Goal: Information Seeking & Learning: Find specific fact

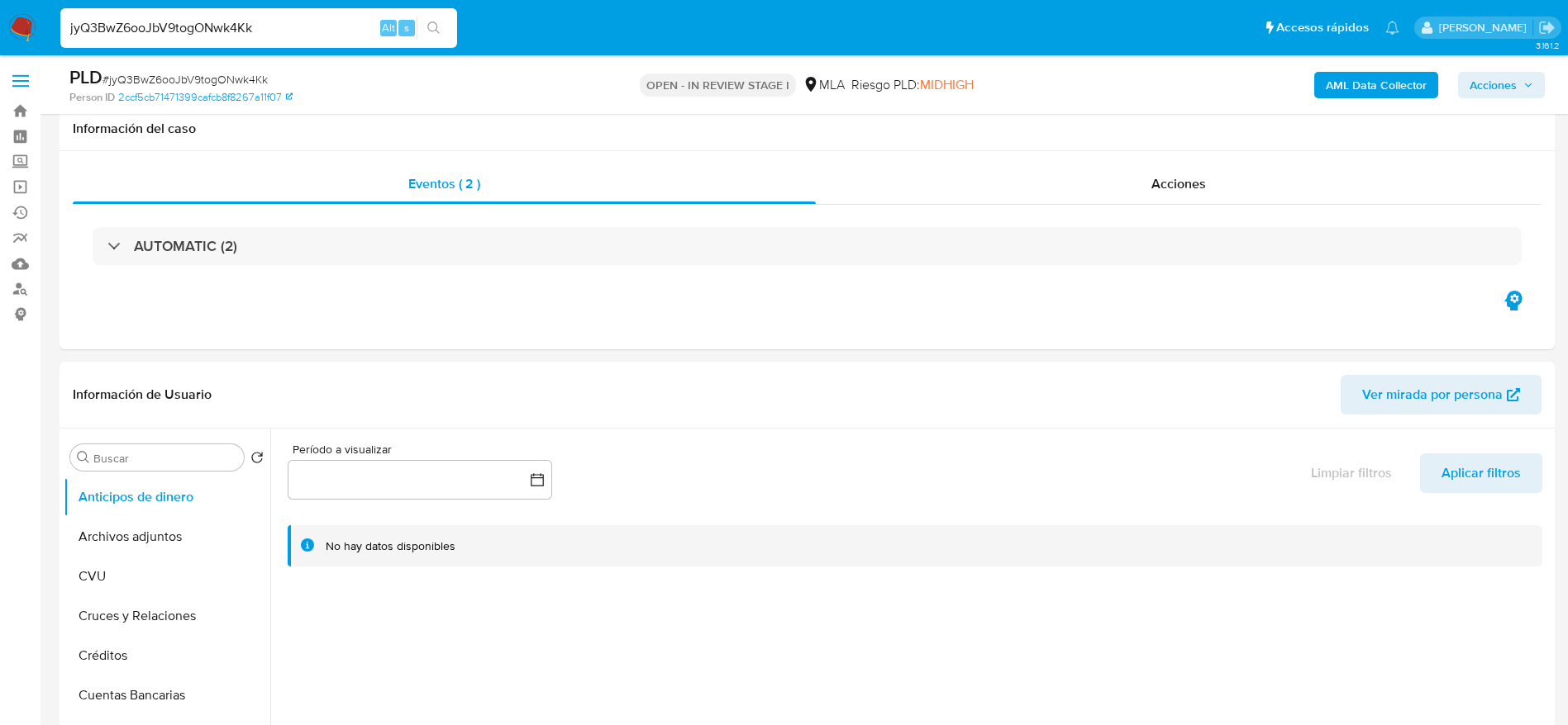
select select "10"
click at [277, 38] on input "jyQ3BwZ6ooJbV9togONwk4Kk" at bounding box center [258, 28] width 396 height 22
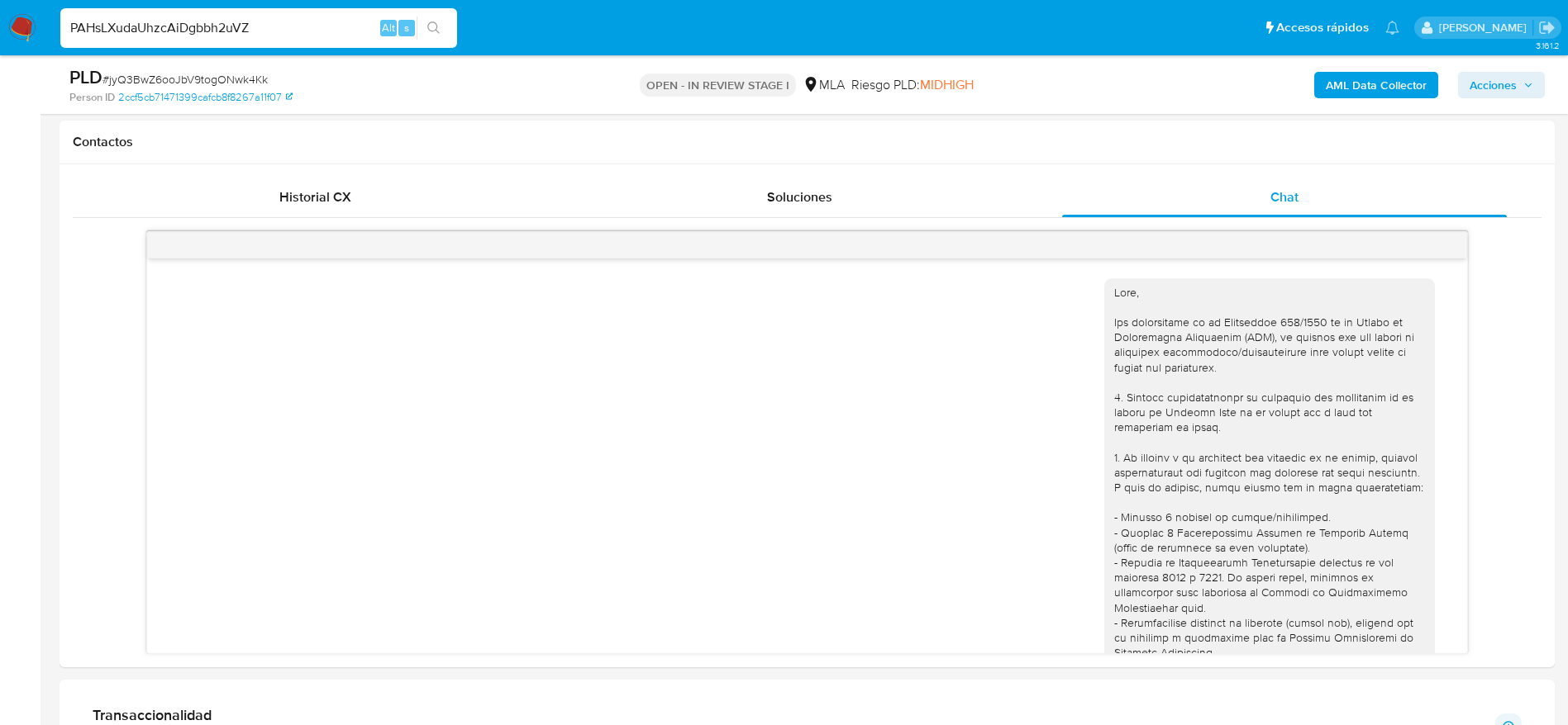
scroll to position [1621, 0]
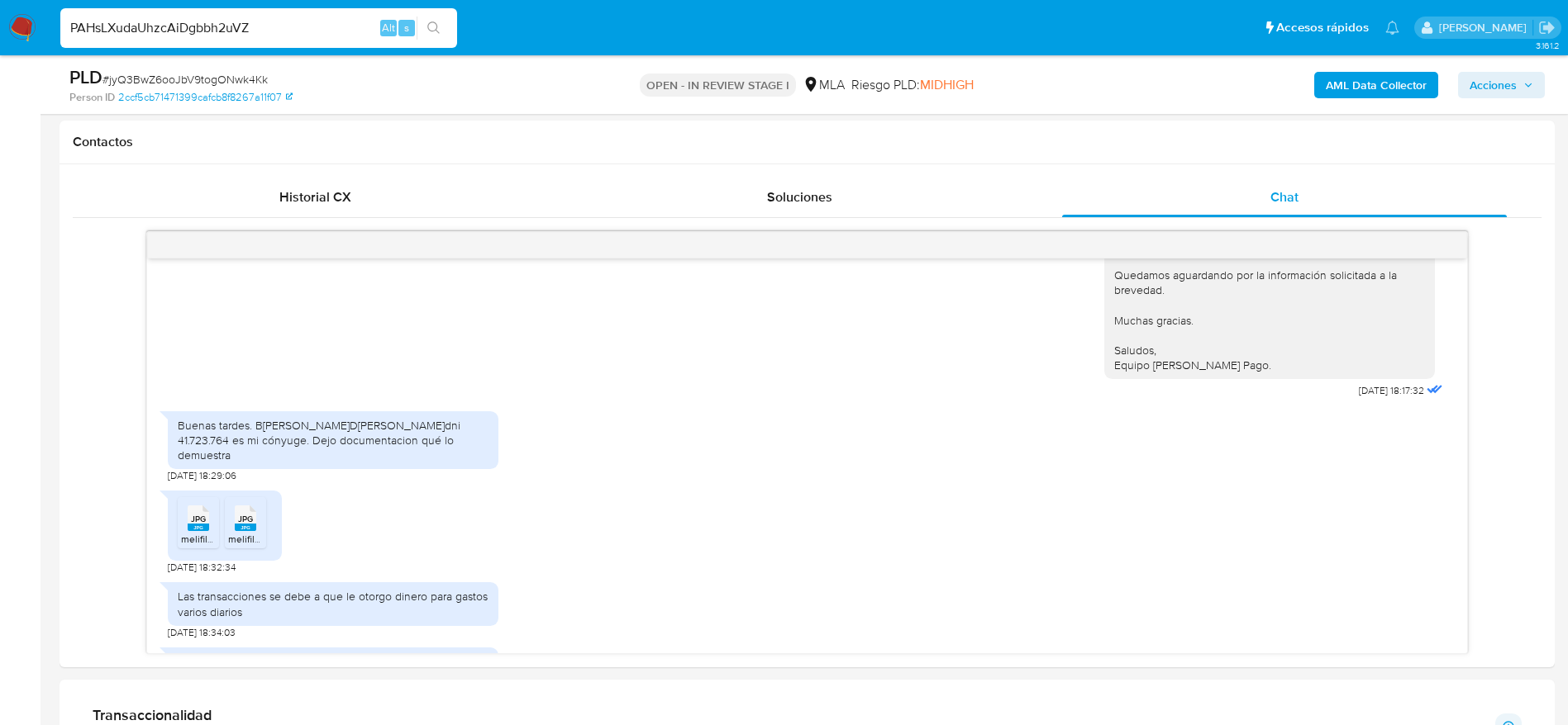
type input "PAHsLXudaUhzcAiDgbbh2uVZ"
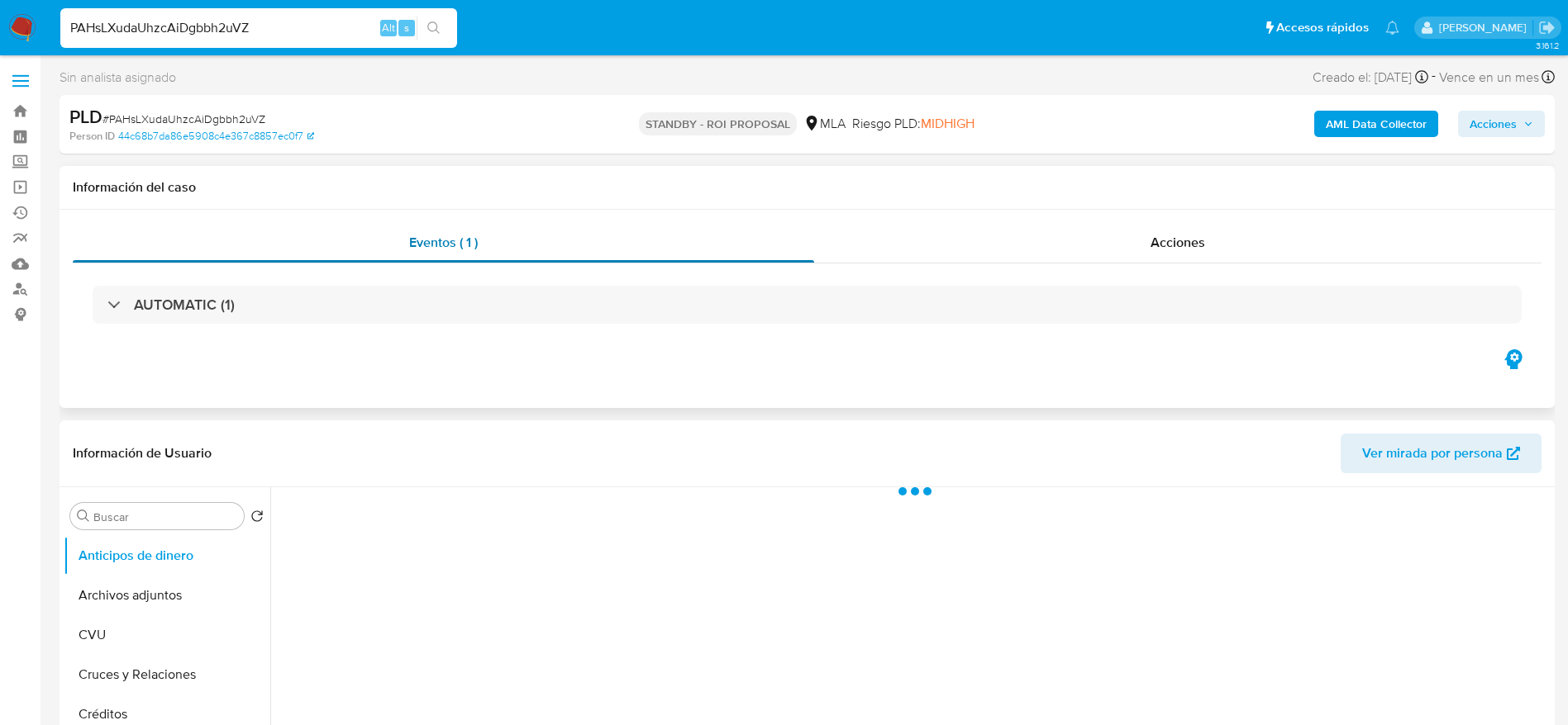
select select "10"
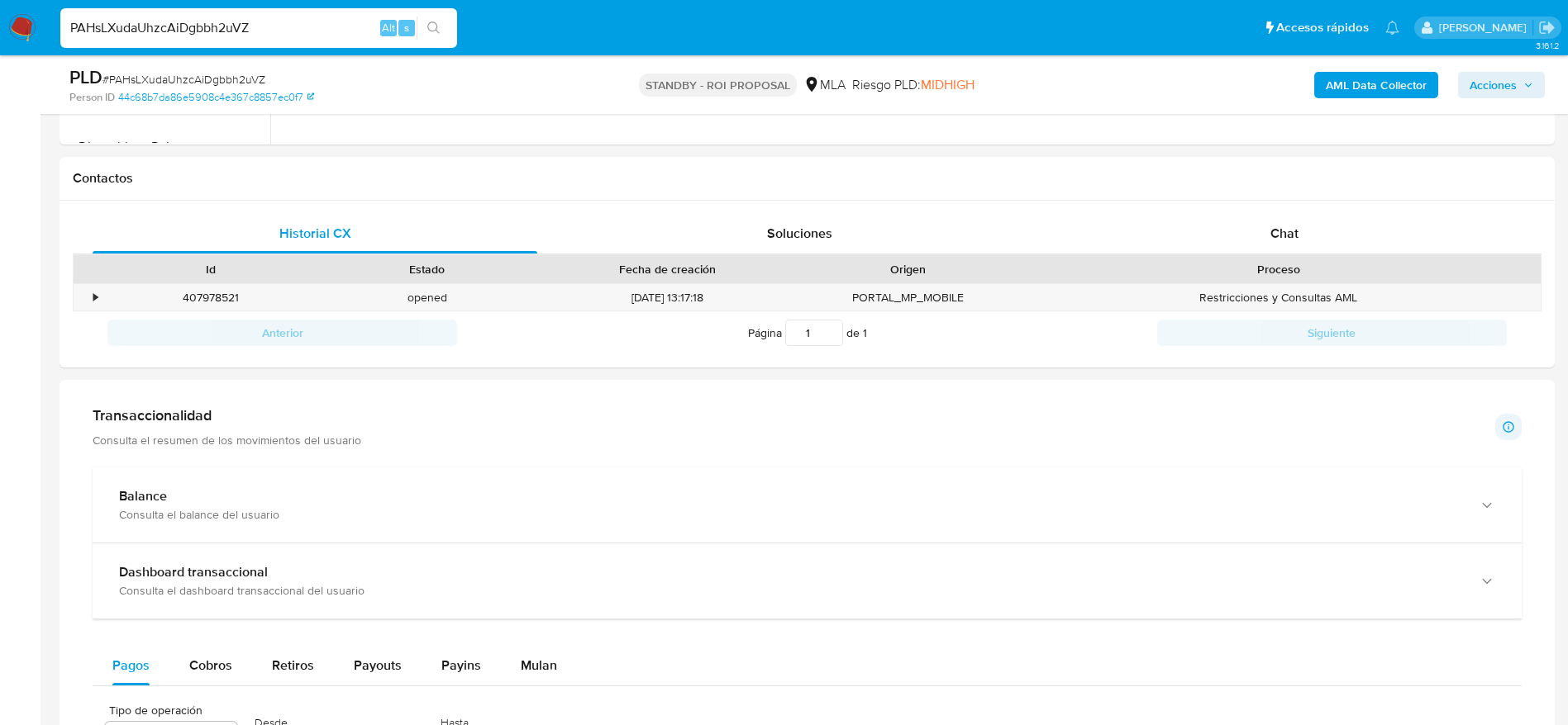
scroll to position [868, 0]
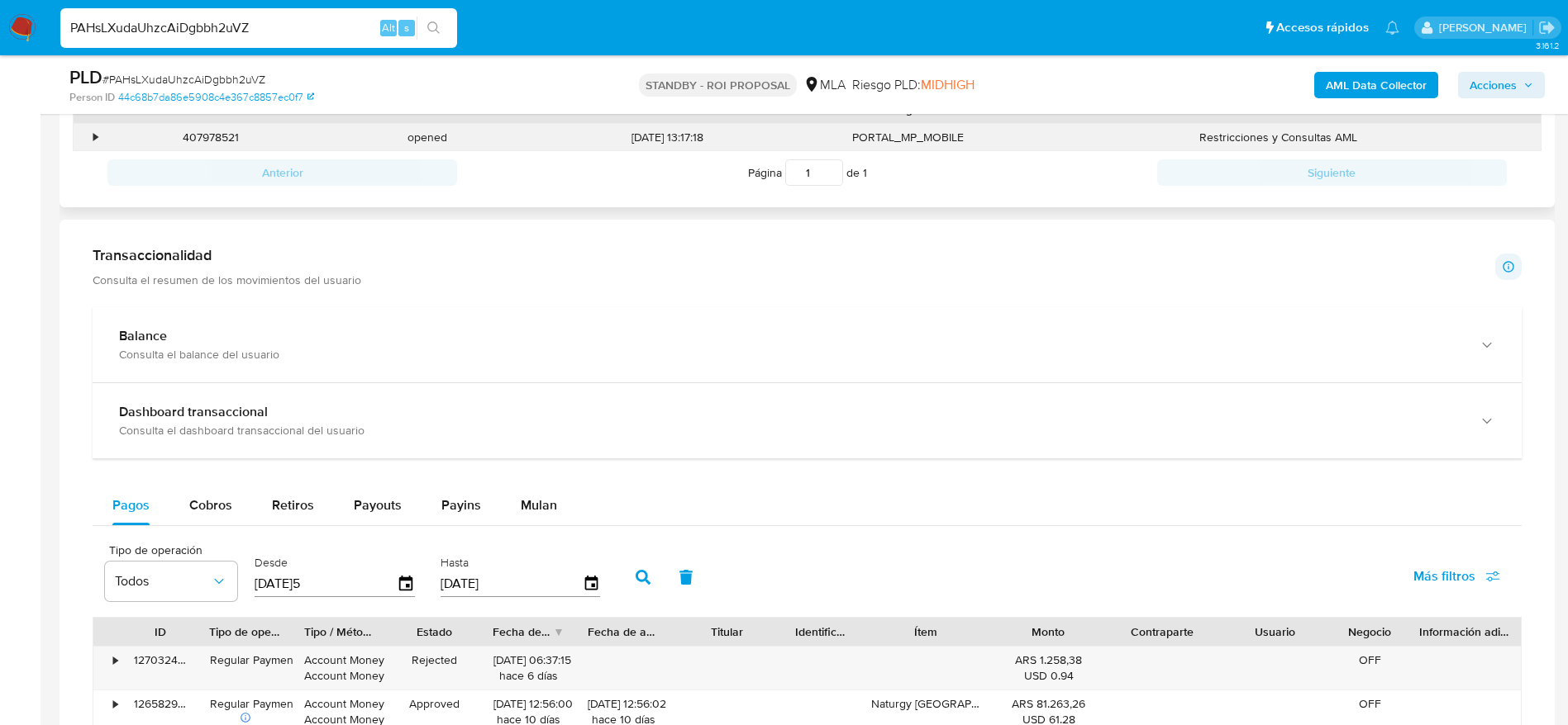
click at [233, 141] on div "407978521" at bounding box center [210, 137] width 216 height 27
copy div "407978521"
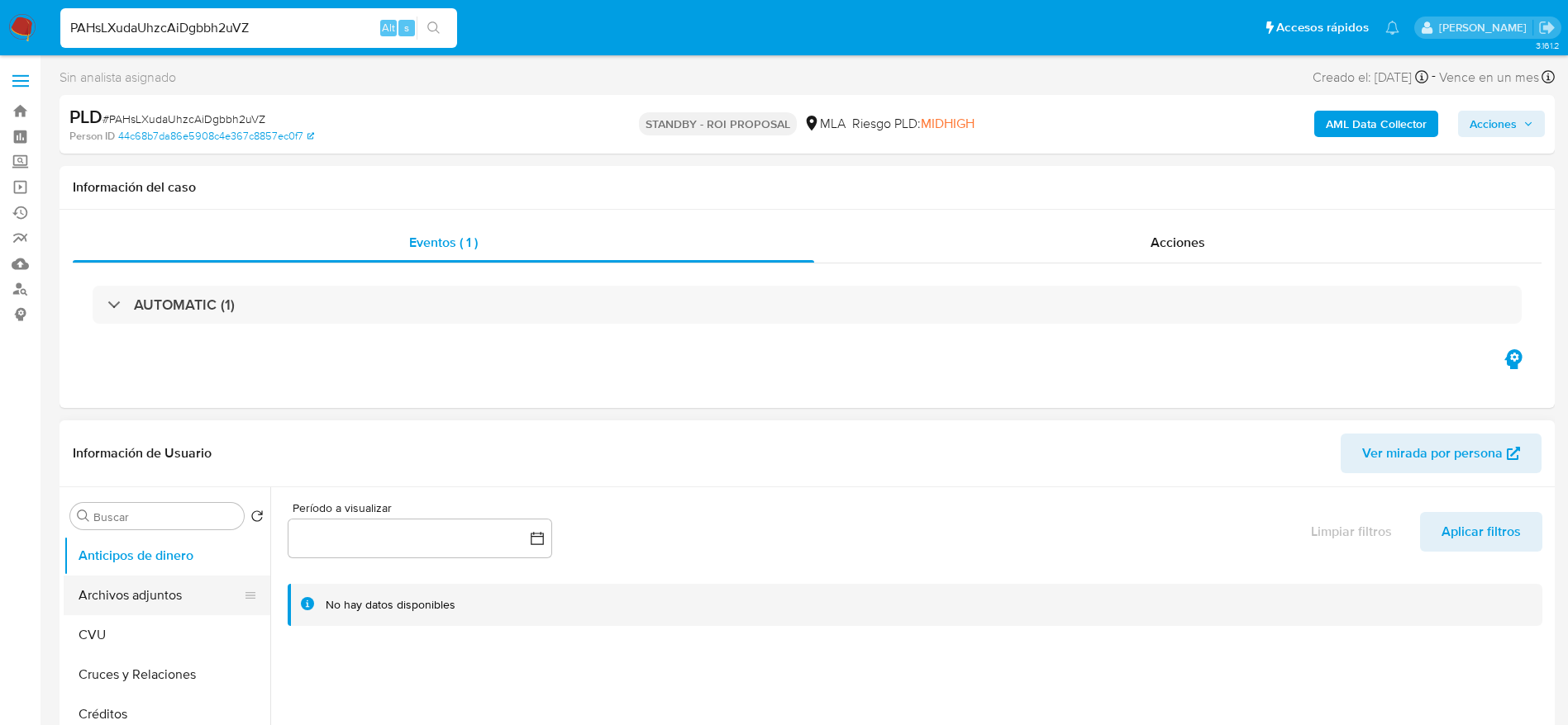
click at [151, 614] on button "Archivos adjuntos" at bounding box center [160, 595] width 193 height 39
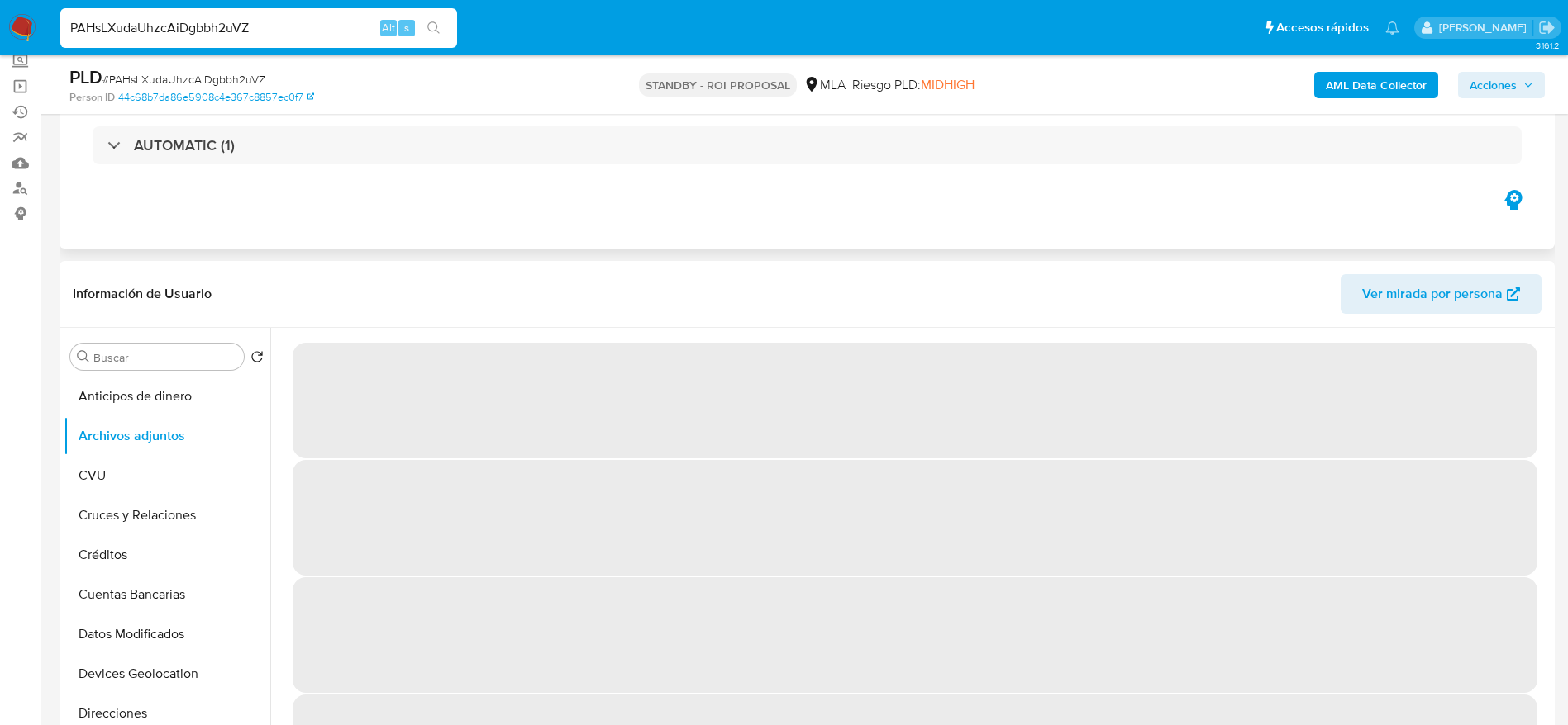
scroll to position [124, 0]
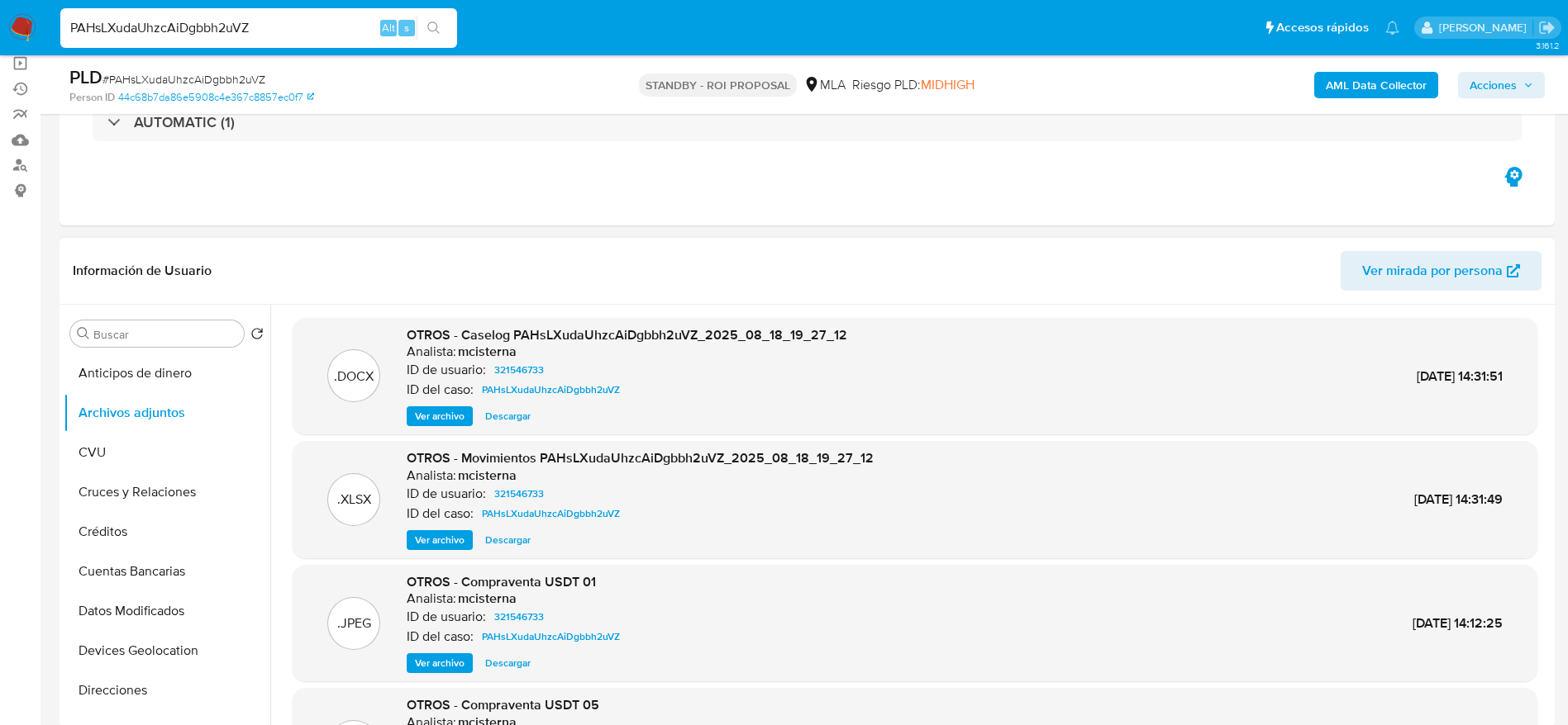
click at [514, 532] on span "Descargar" at bounding box center [508, 540] width 46 height 17
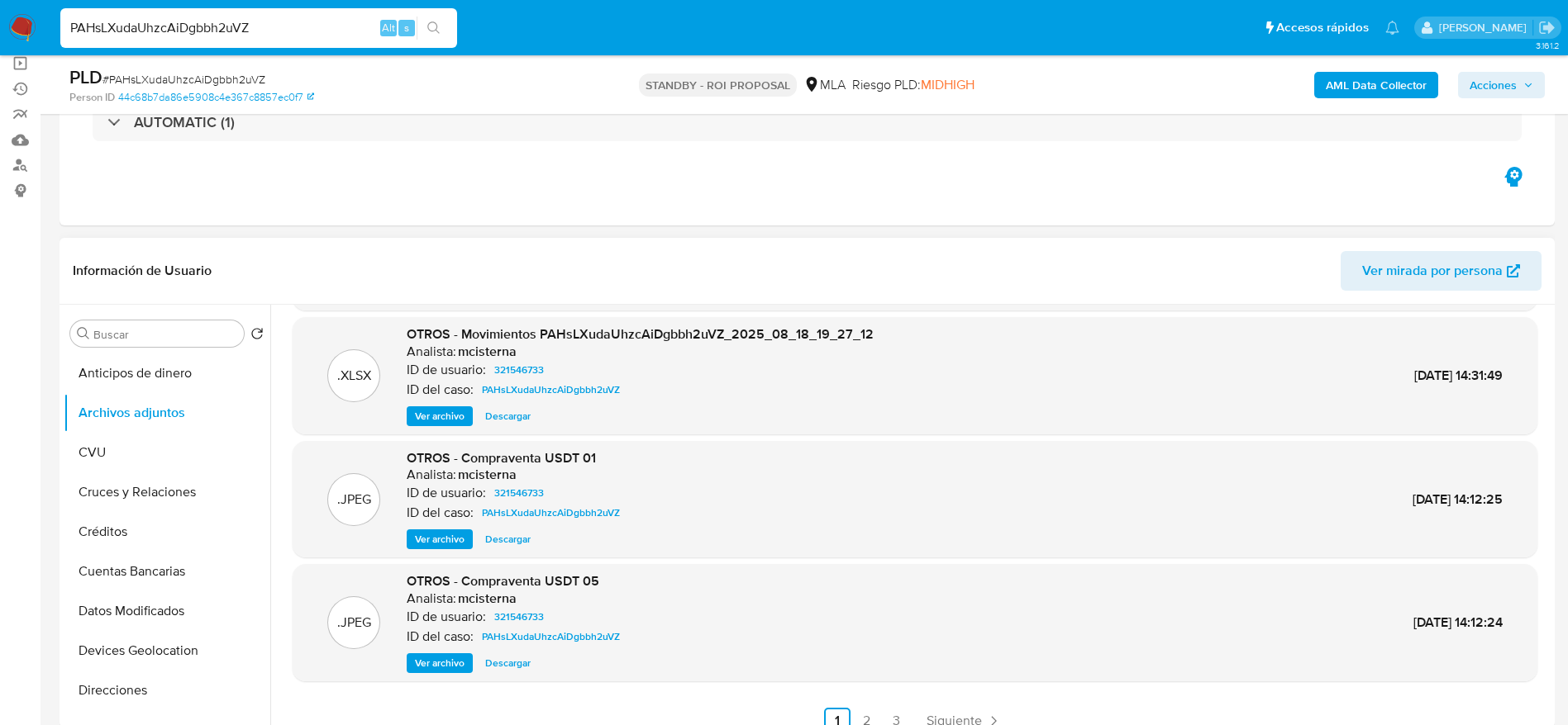
click at [443, 540] on span "Ver archivo" at bounding box center [439, 539] width 50 height 17
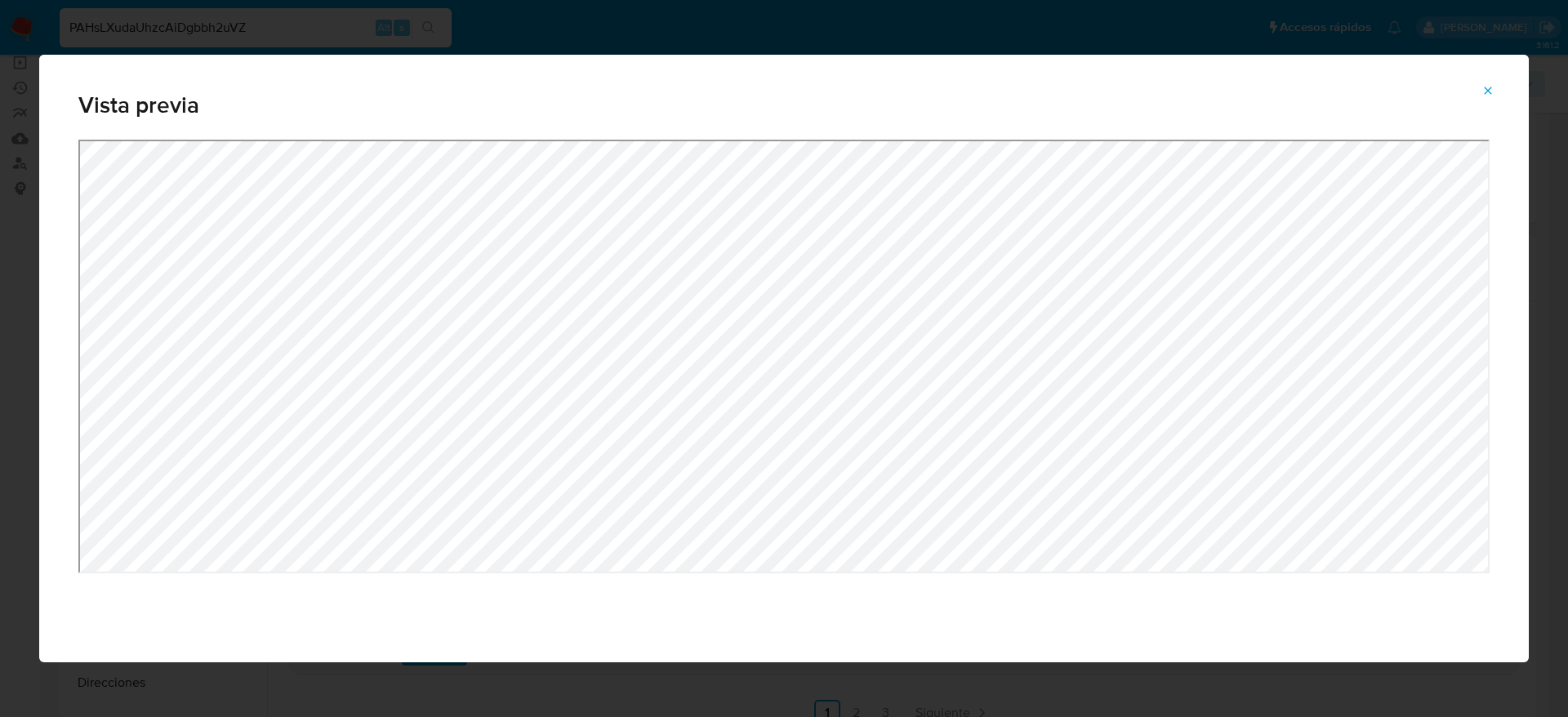
click at [1482, 91] on icon "Attachment preview" at bounding box center [1488, 90] width 13 height 13
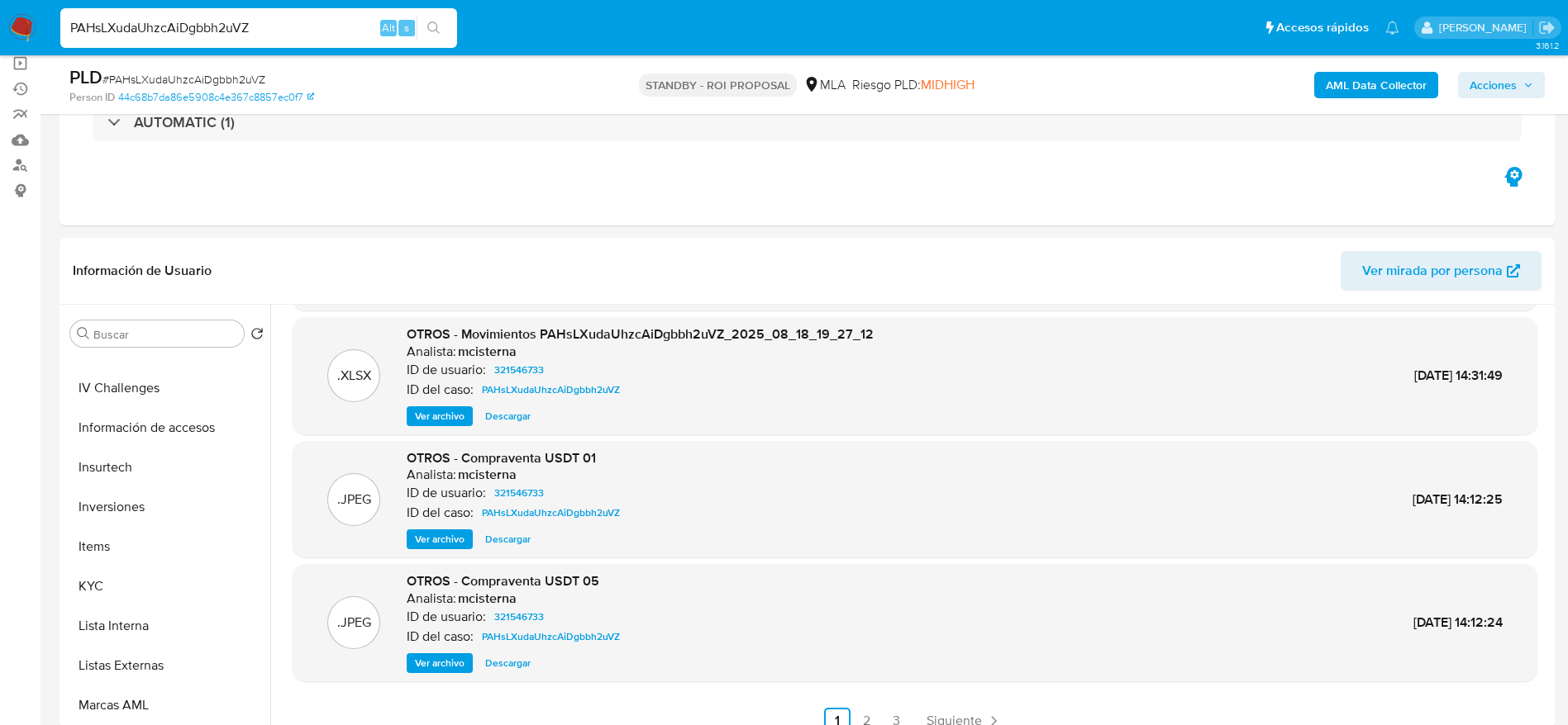
scroll to position [0, 0]
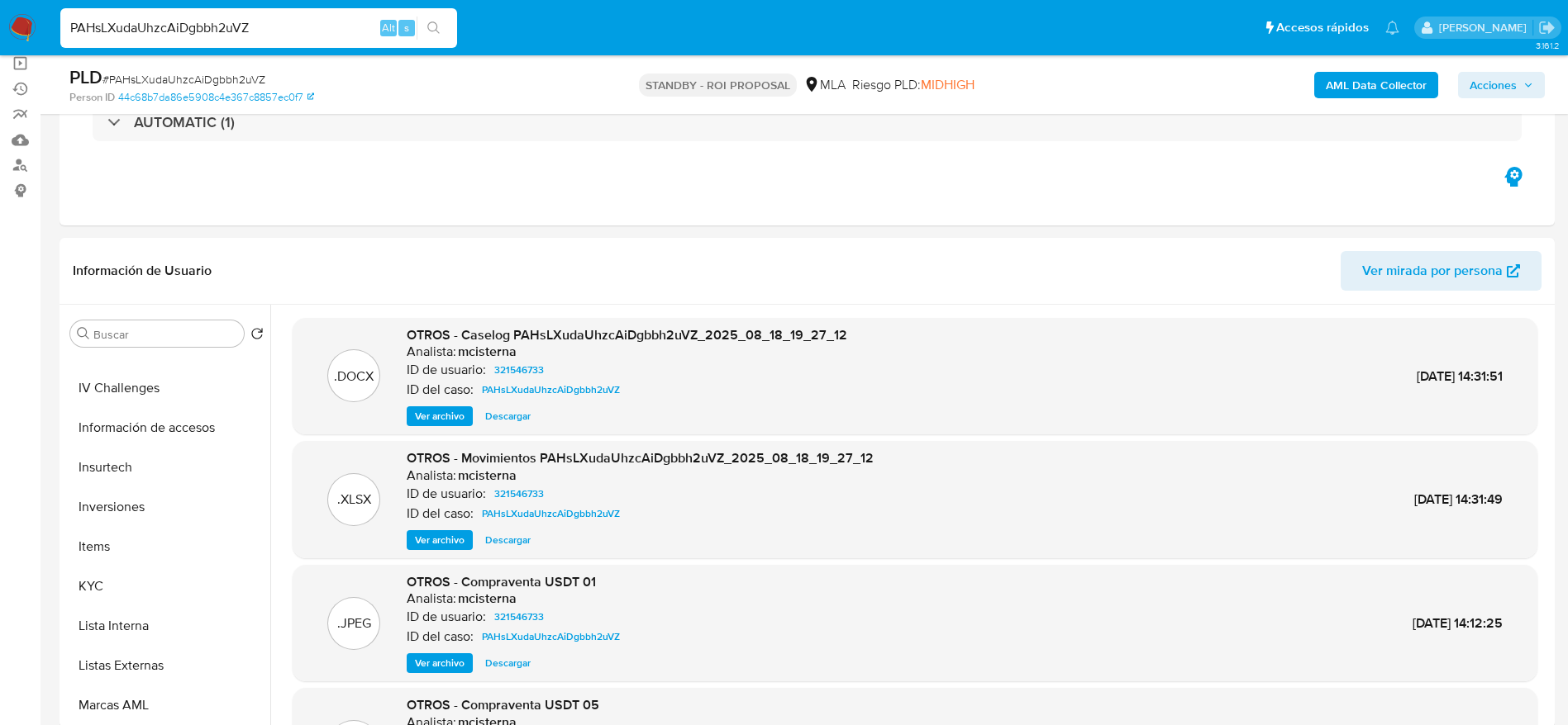
drag, startPoint x: 523, startPoint y: 418, endPoint x: 503, endPoint y: 424, distance: 20.9
click at [523, 418] on span "Descargar" at bounding box center [508, 416] width 46 height 17
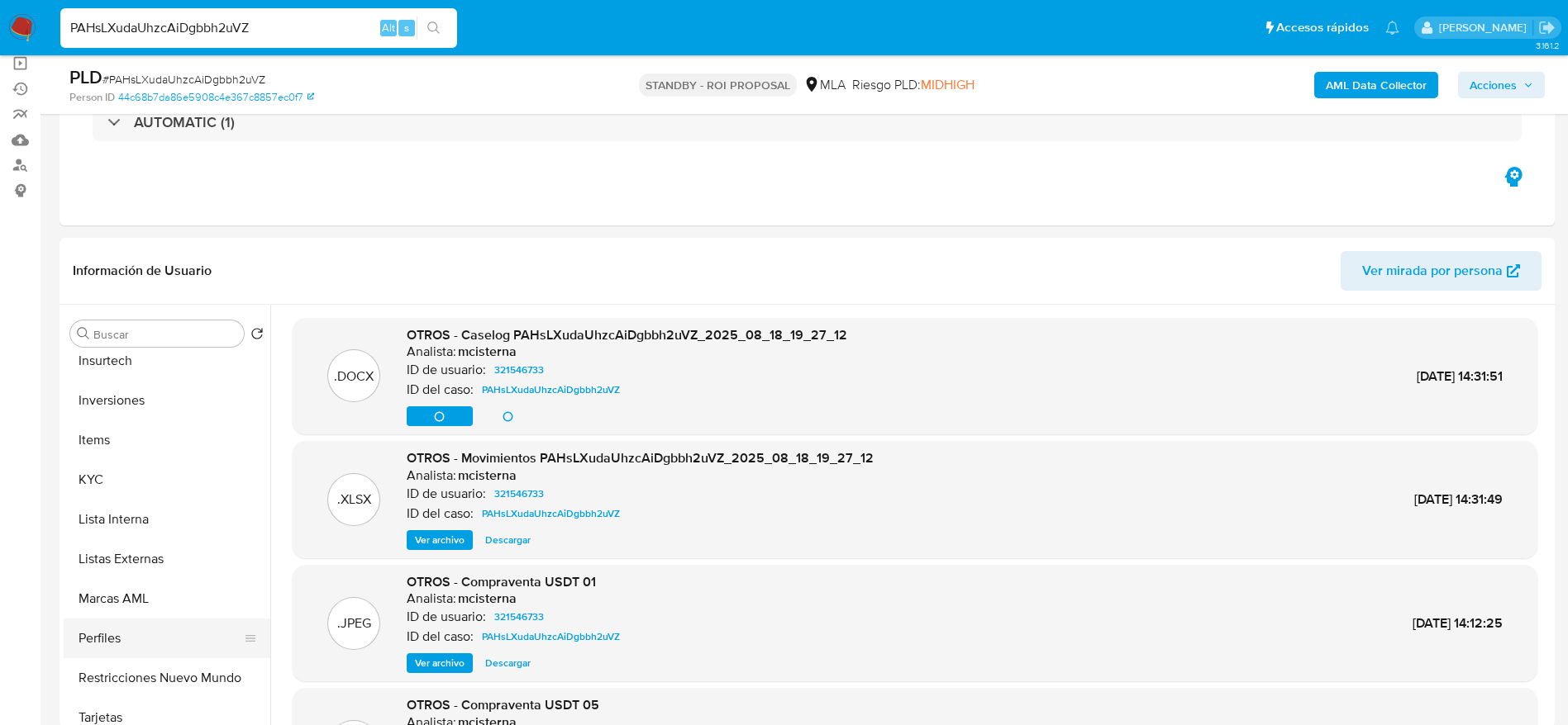
scroll to position [609, 0]
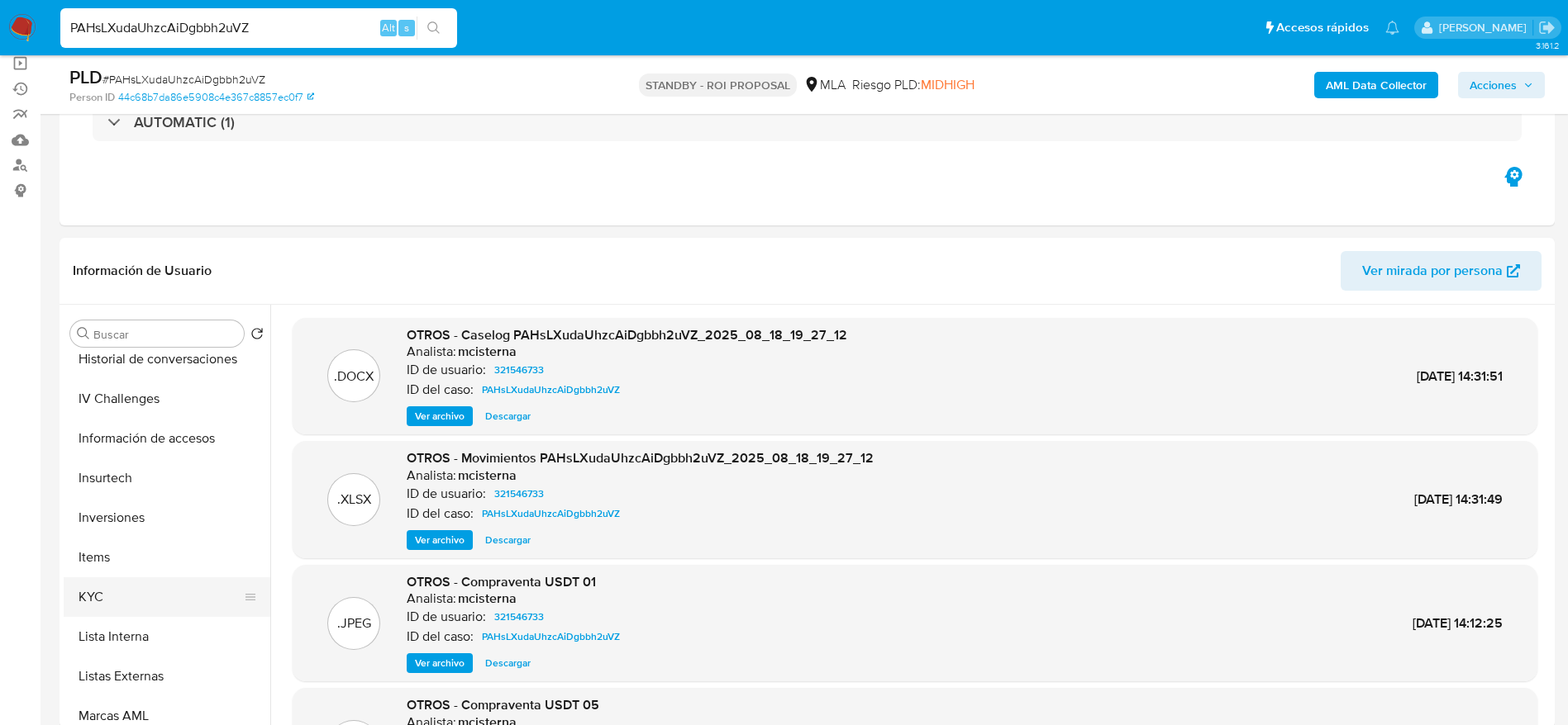
click at [109, 601] on button "KYC" at bounding box center [160, 596] width 193 height 39
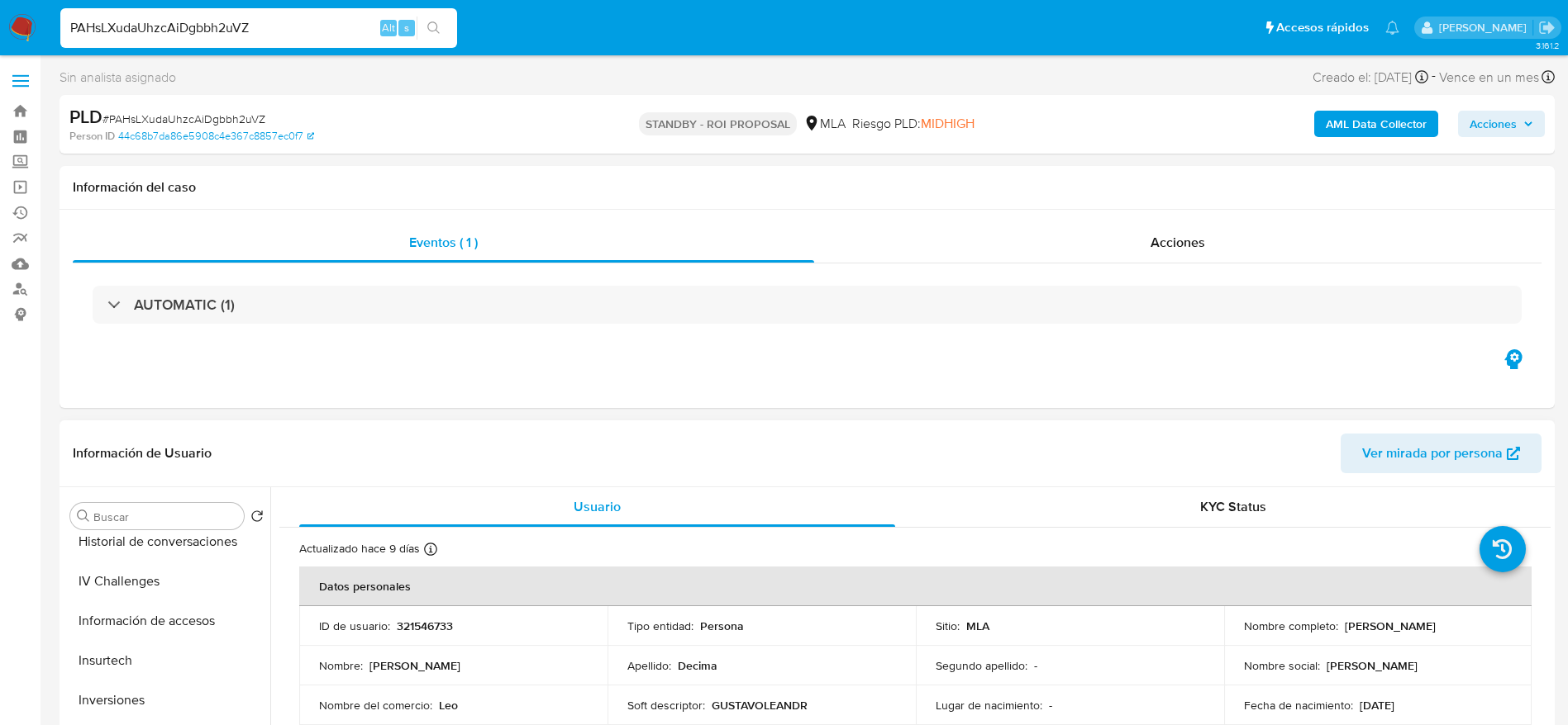
scroll to position [0, 0]
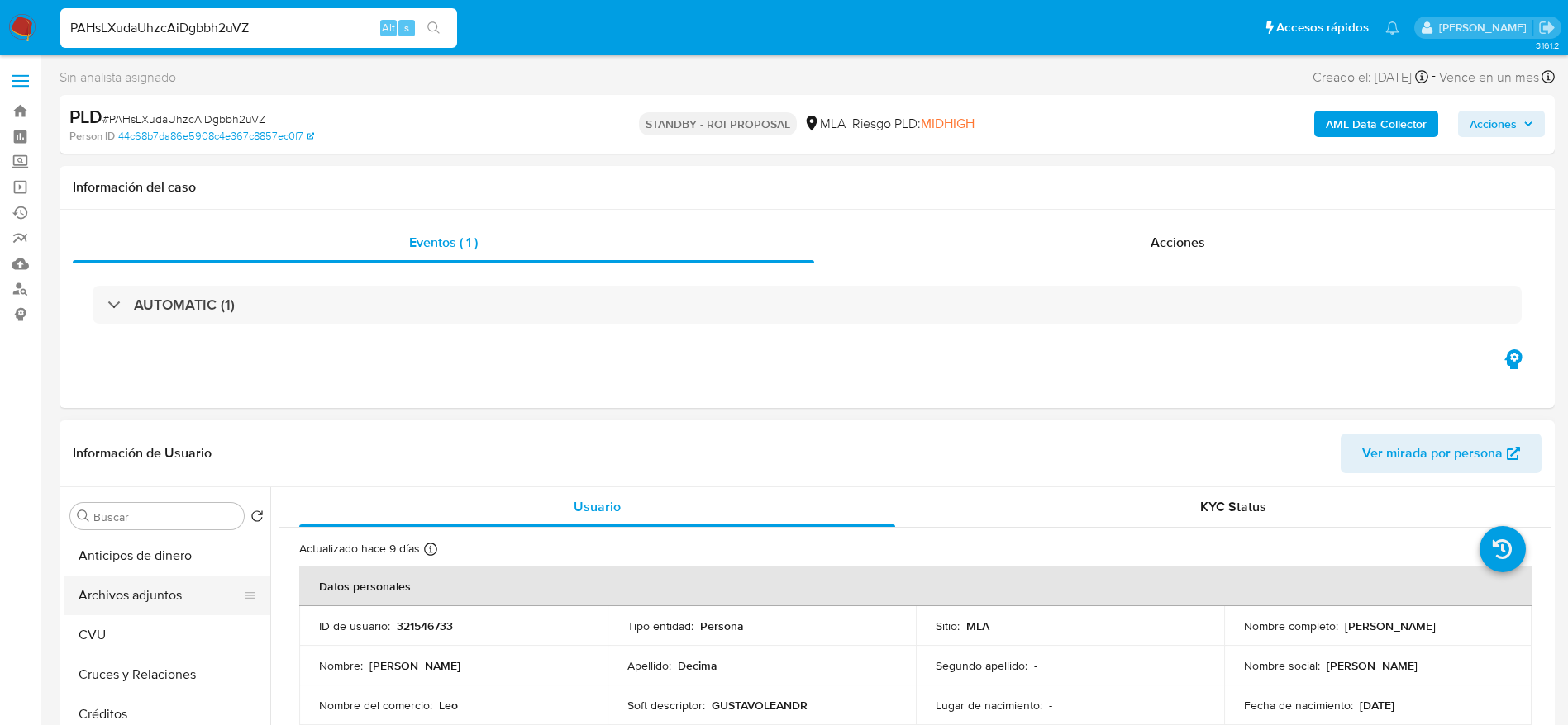
click at [136, 599] on button "Archivos adjuntos" at bounding box center [160, 595] width 193 height 39
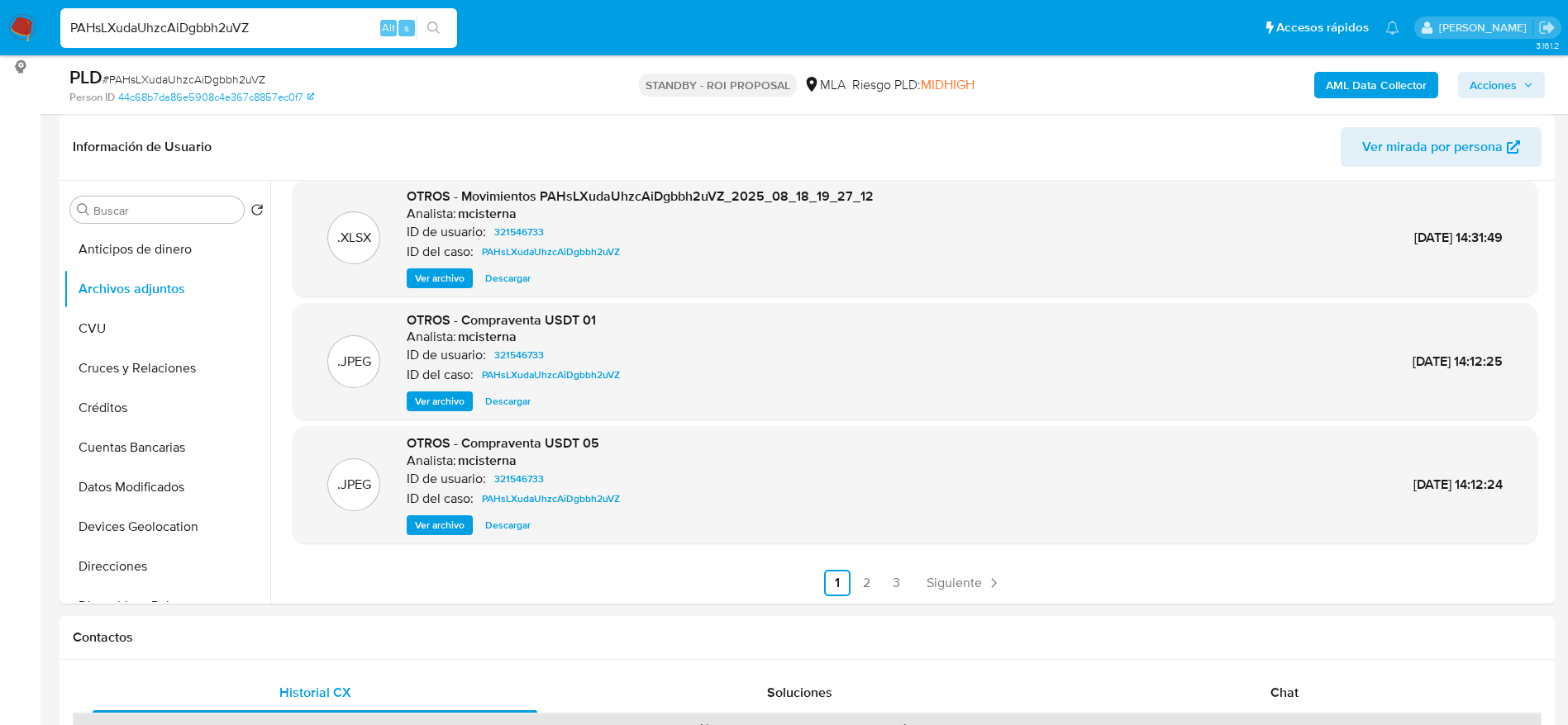
scroll to position [139, 0]
click at [982, 570] on link "Siguiente" at bounding box center [963, 582] width 88 height 26
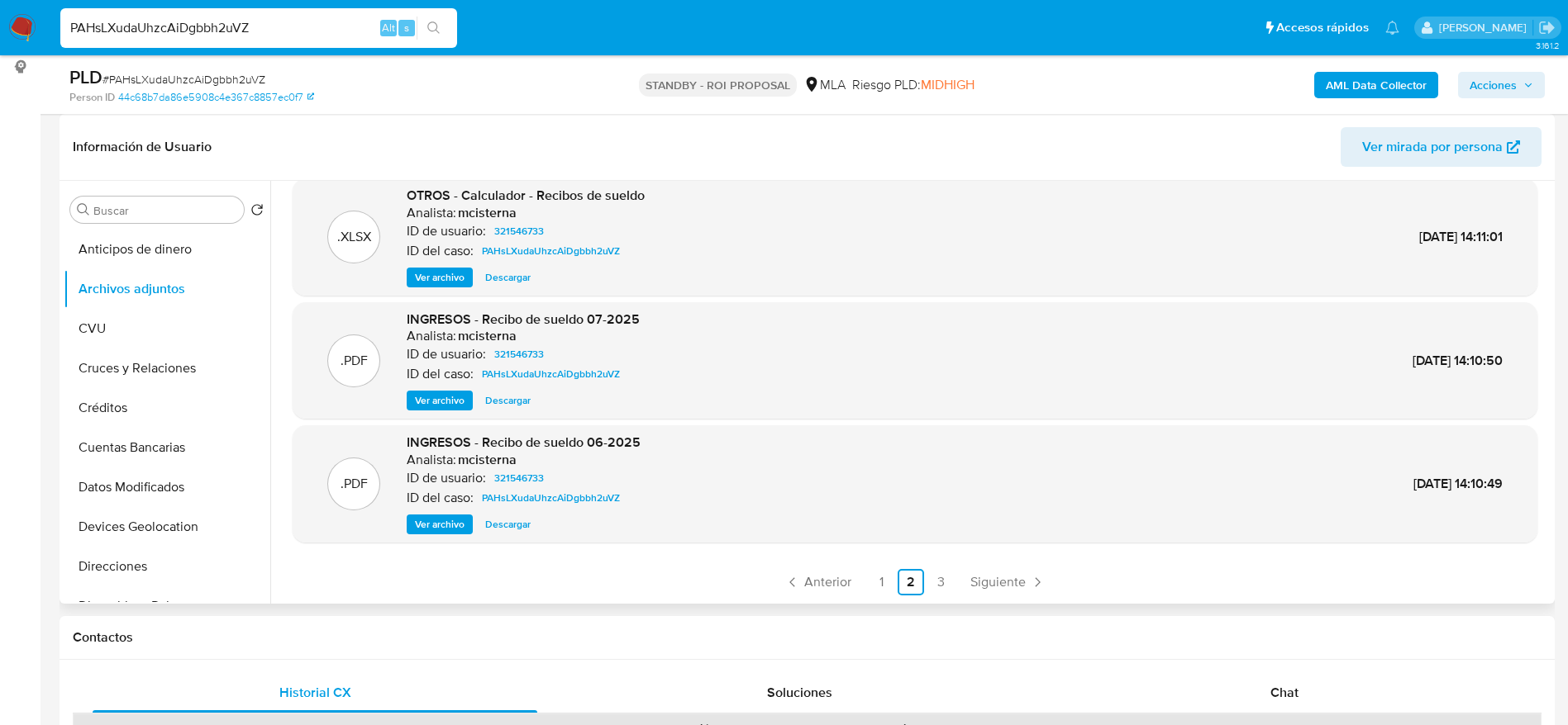
click at [430, 521] on span "Ver archivo" at bounding box center [439, 524] width 50 height 17
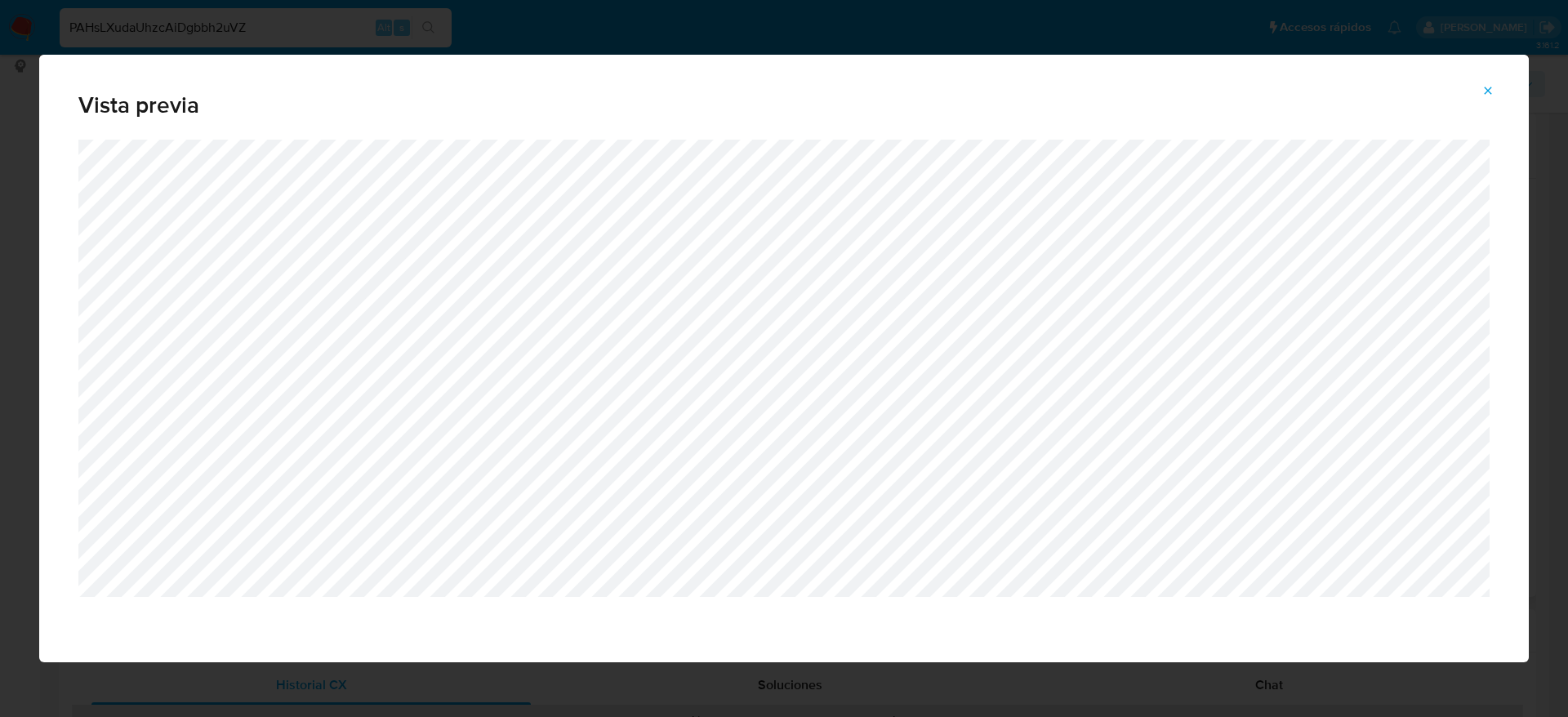
click at [1486, 95] on icon "Attachment preview" at bounding box center [1488, 90] width 13 height 13
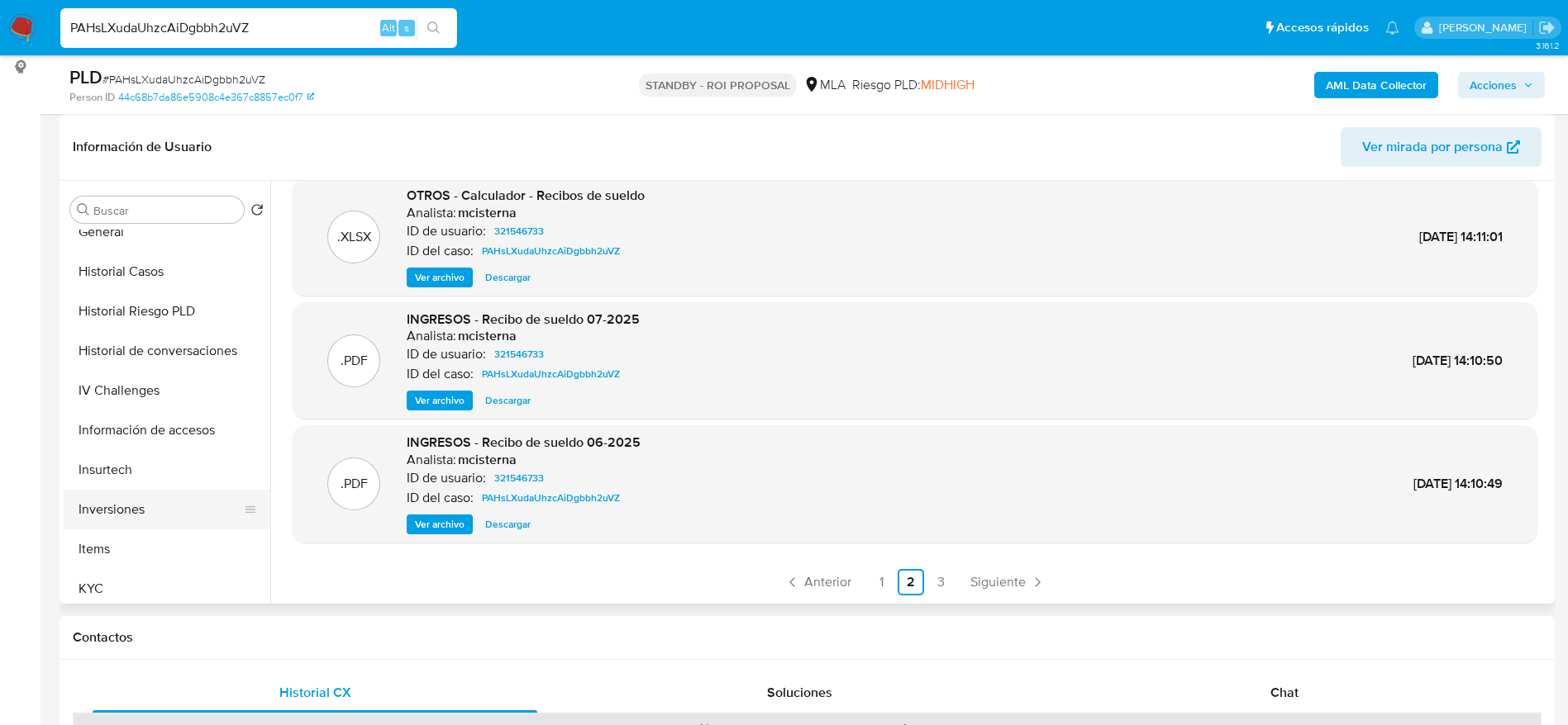
scroll to position [496, 0]
click at [110, 575] on button "KYC" at bounding box center [160, 586] width 193 height 39
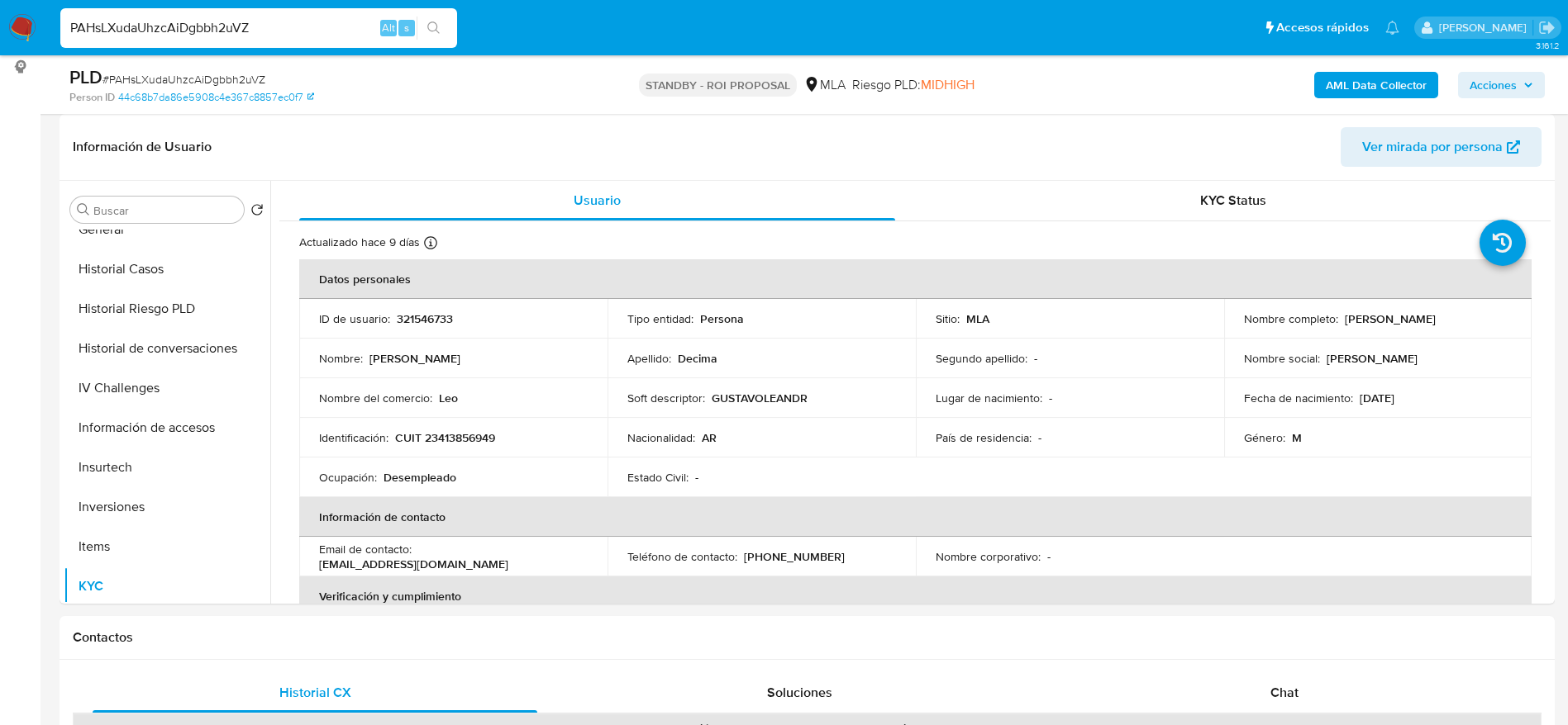
click at [454, 436] on p "CUIT 23413856949" at bounding box center [444, 437] width 100 height 15
copy p "23413856949"
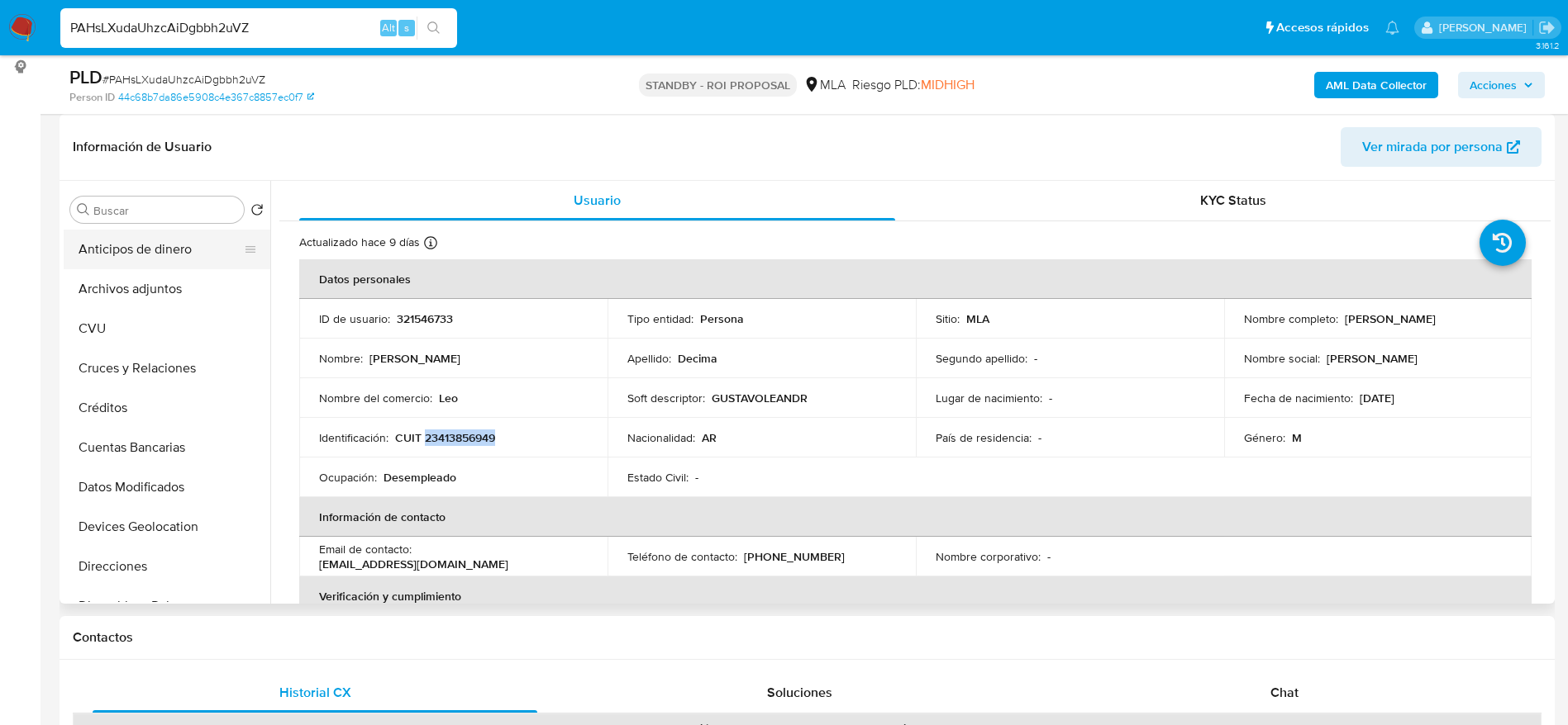
drag, startPoint x: 127, startPoint y: 280, endPoint x: 258, endPoint y: 245, distance: 135.6
click at [127, 281] on button "Archivos adjuntos" at bounding box center [167, 289] width 206 height 39
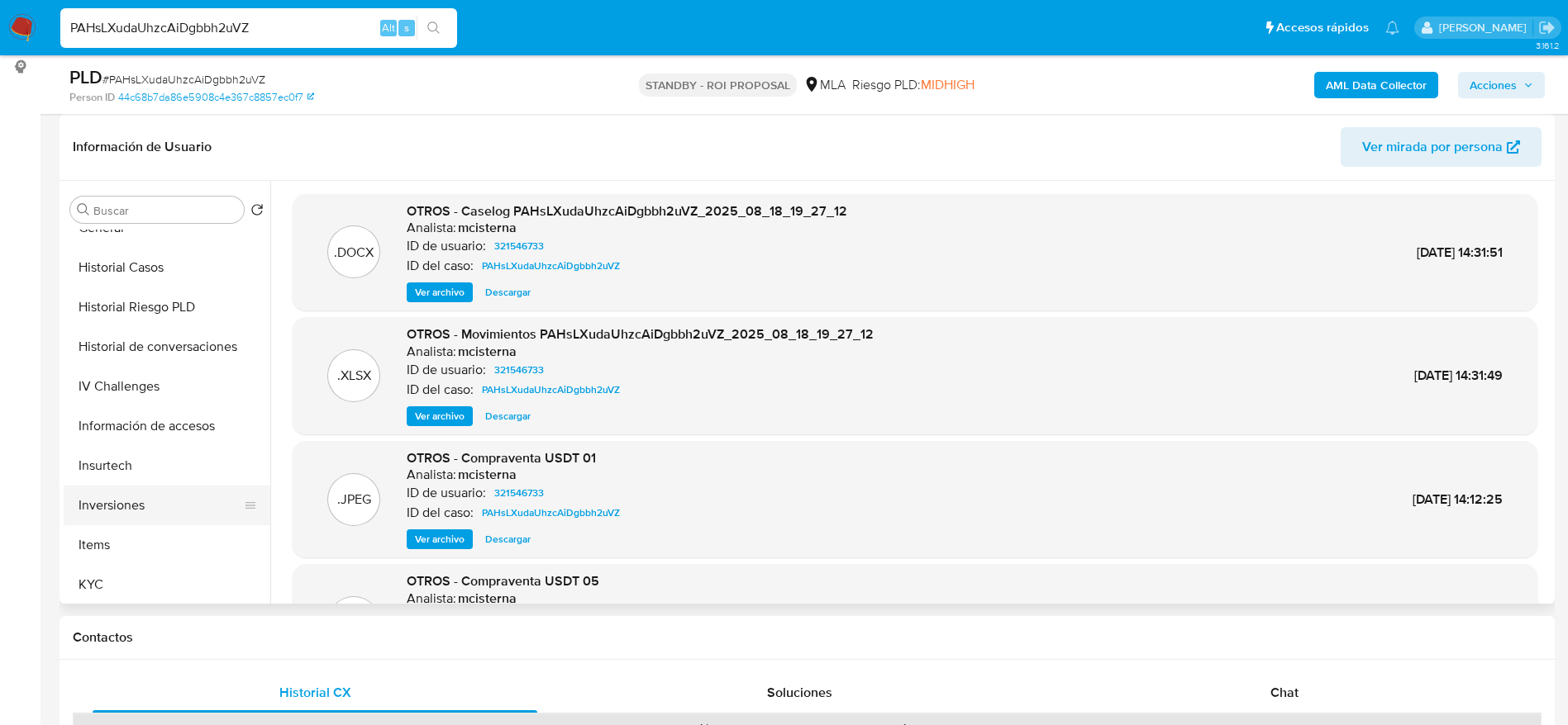
scroll to position [619, 0]
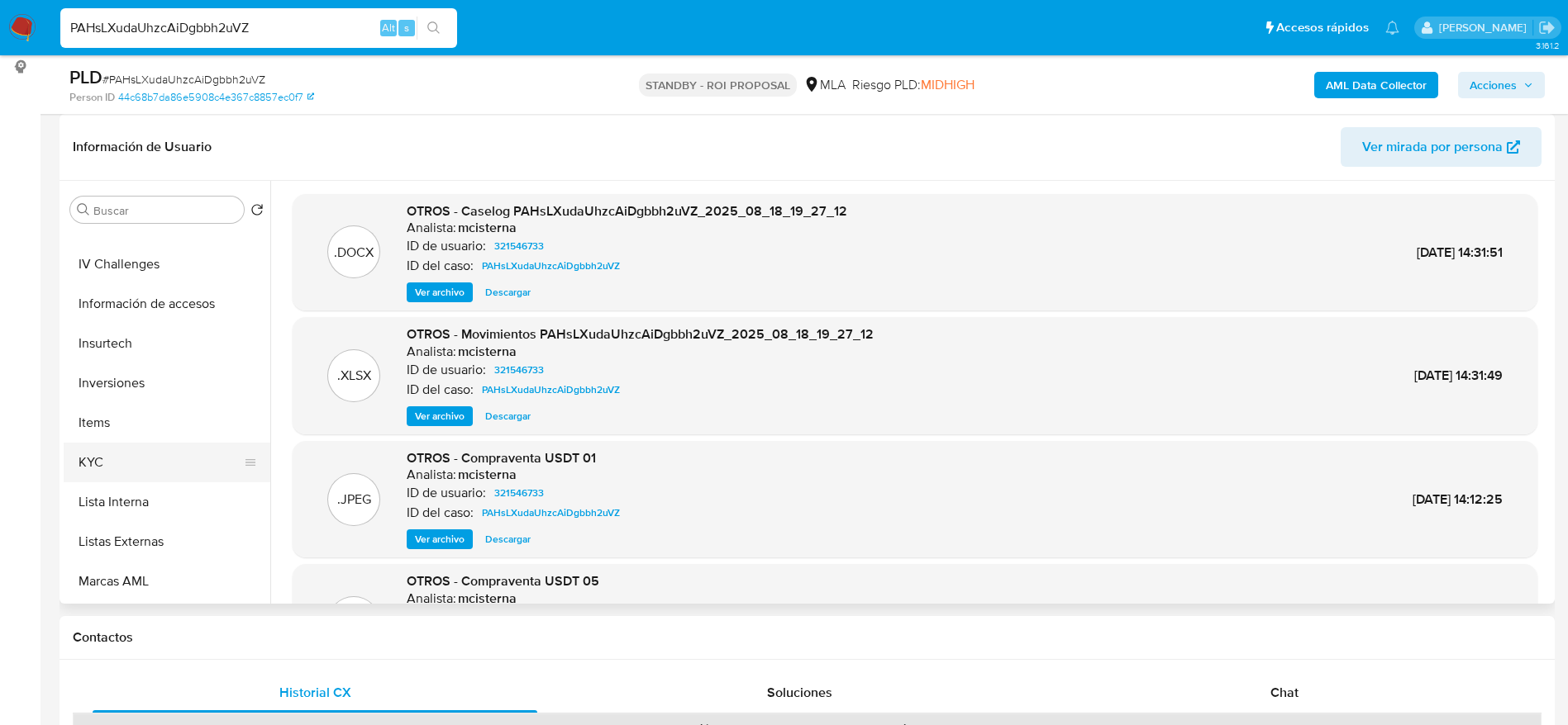
click at [116, 452] on button "KYC" at bounding box center [160, 462] width 193 height 39
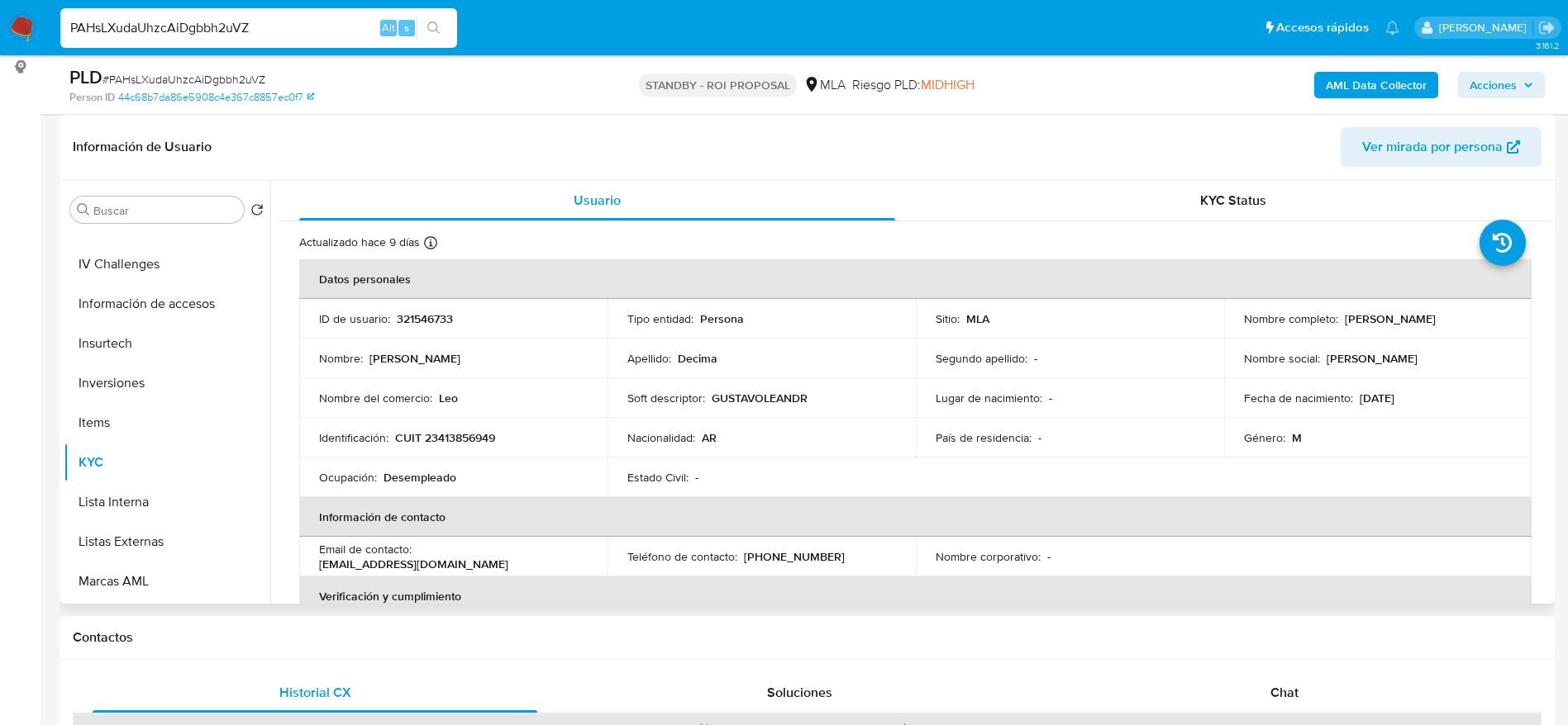
click at [448, 432] on p "CUIT 23413856949" at bounding box center [444, 437] width 100 height 15
copy p "23413856949"
click at [249, 35] on input "PAHsLXudaUhzcAiDgbbh2uVZ" at bounding box center [258, 28] width 396 height 22
click at [250, 33] on input "PAHsLXudaUhzcAiDgbbh2uVZ" at bounding box center [258, 28] width 396 height 22
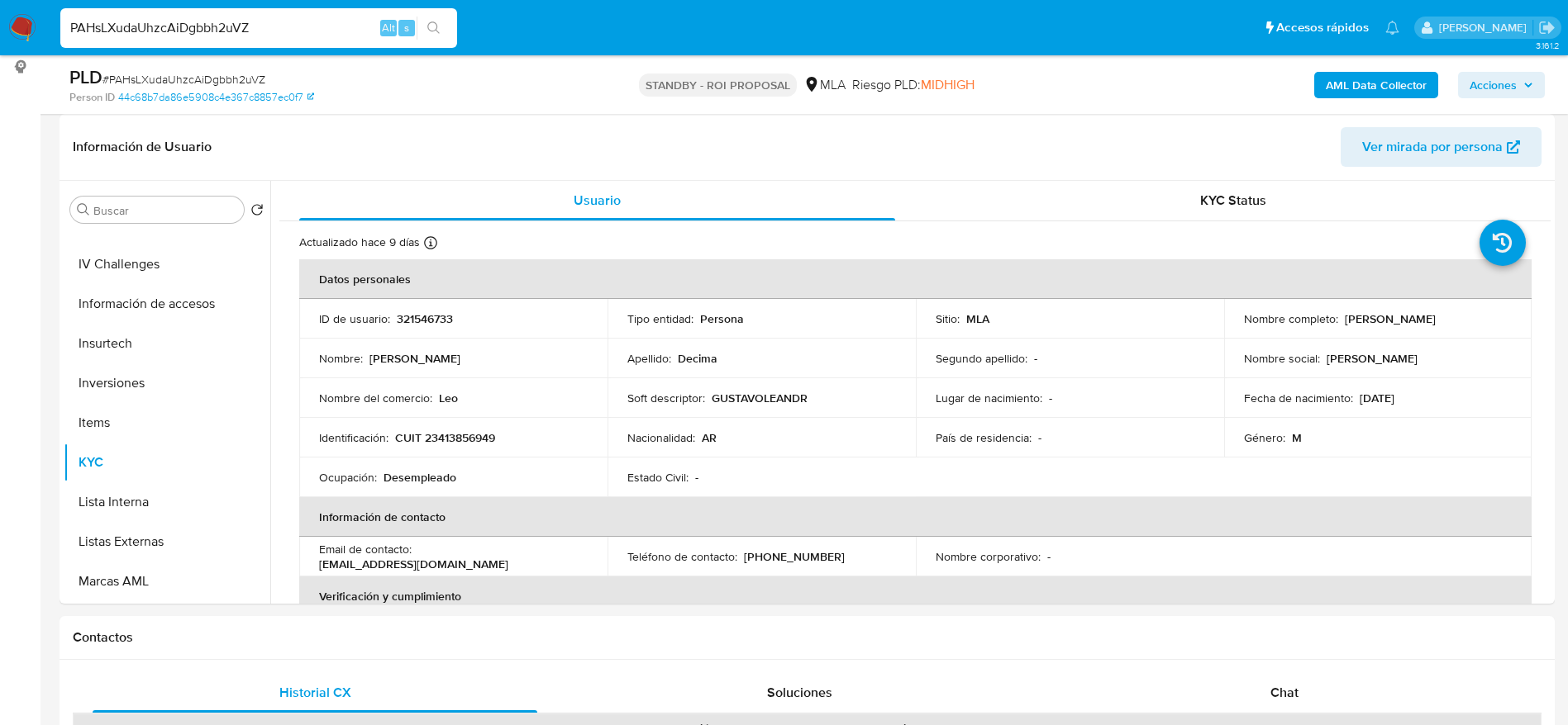
paste input "GrBpLntjMf80k16kAKzNxEhh"
type input "GrBpLntjMf80k16kAKzNxEhh"
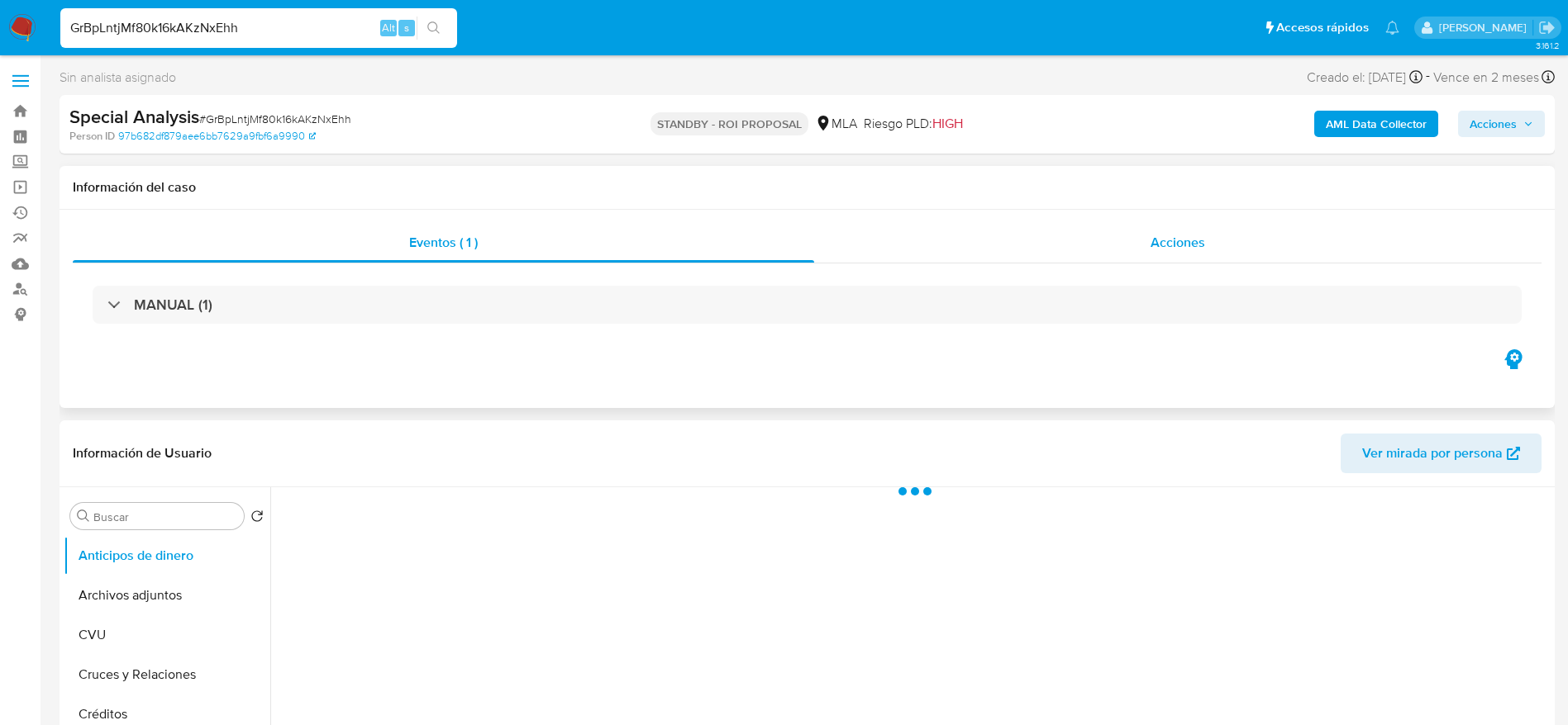
select select "10"
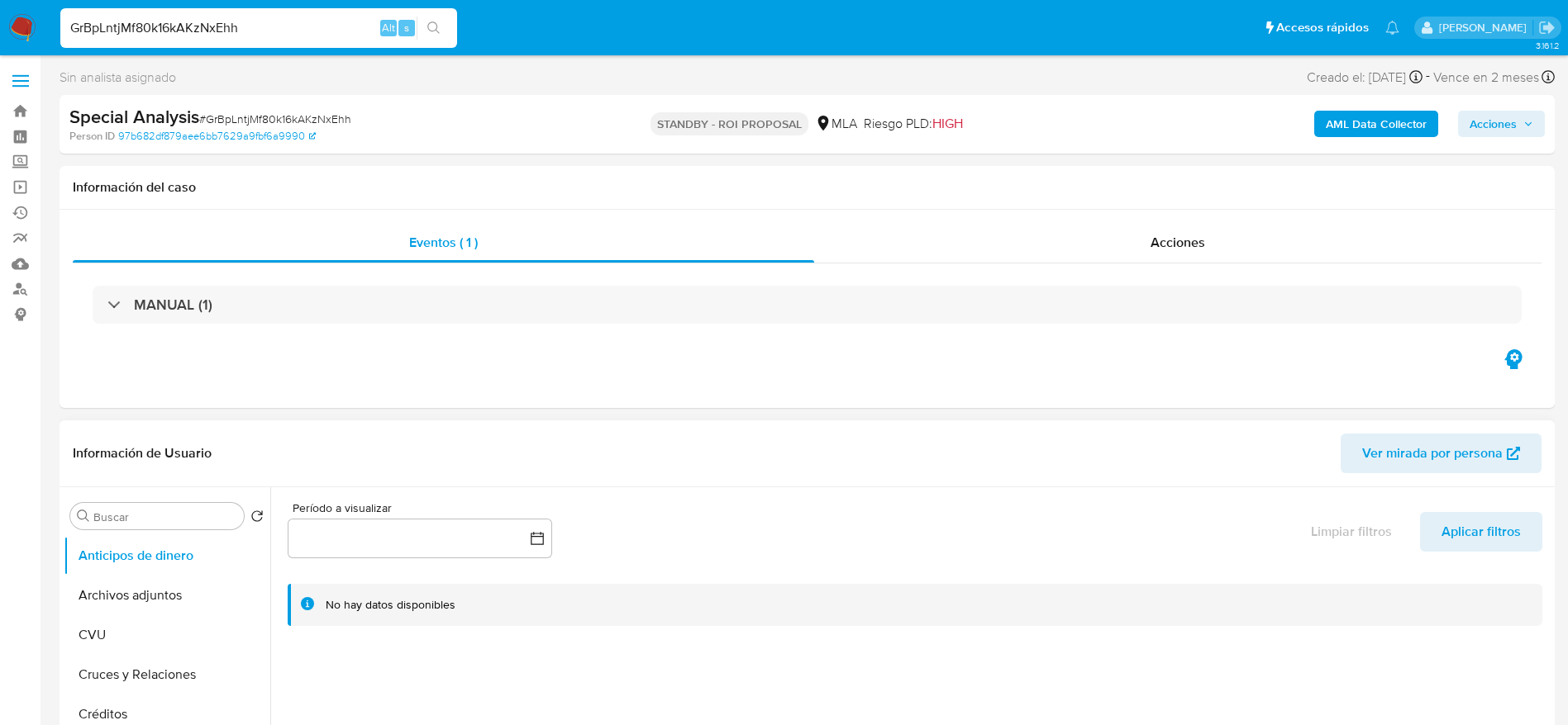
drag, startPoint x: 144, startPoint y: 599, endPoint x: 611, endPoint y: 439, distance: 493.6
click at [144, 600] on button "Archivos adjuntos" at bounding box center [167, 595] width 206 height 39
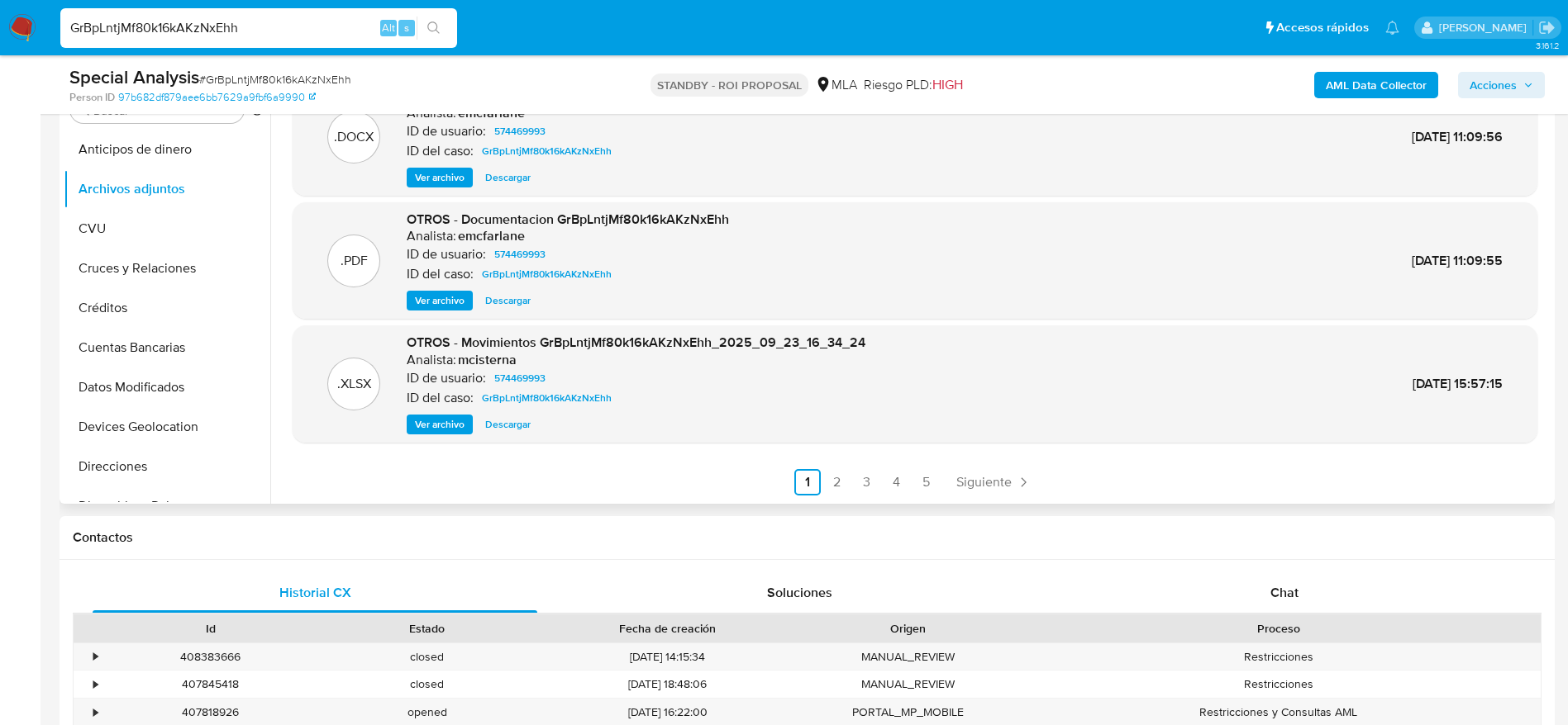
scroll to position [496, 0]
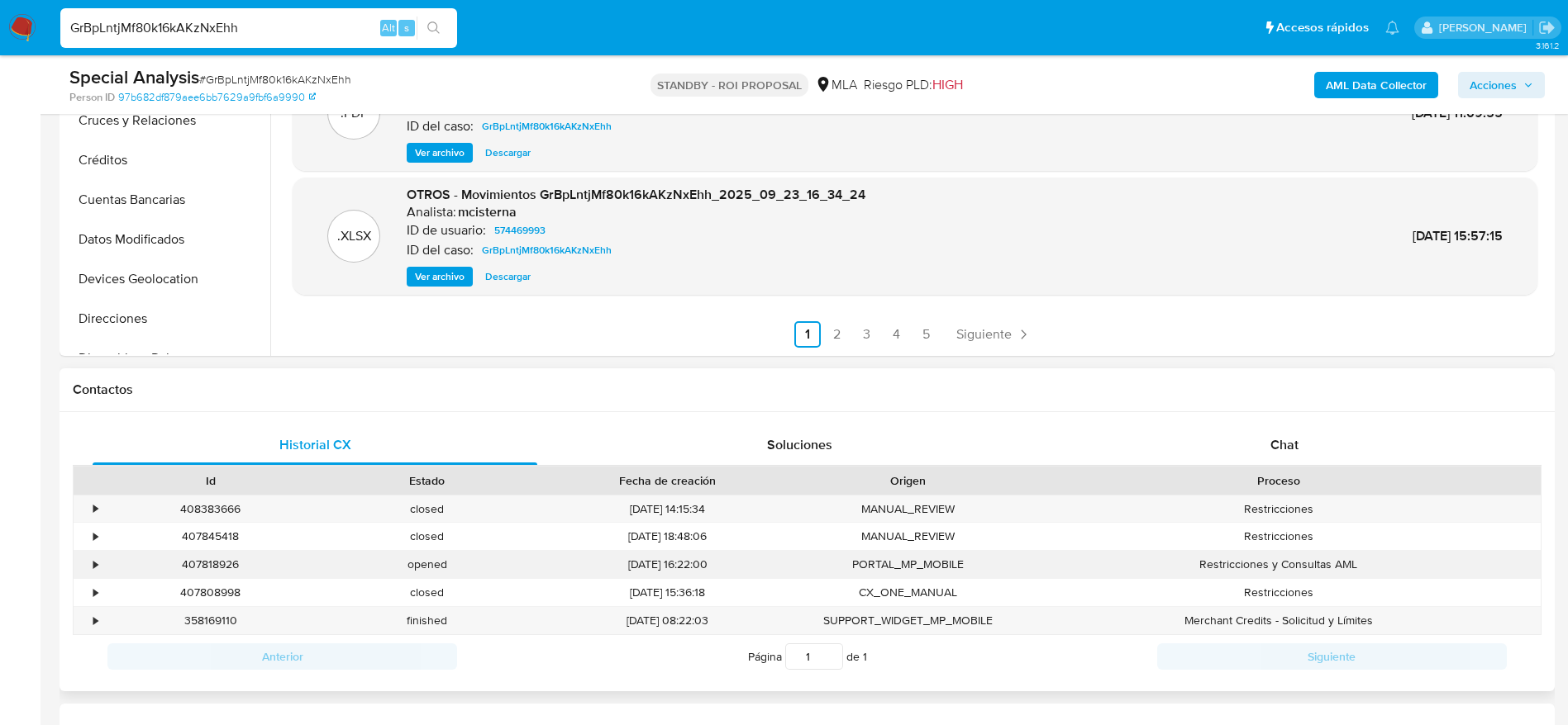
click at [207, 566] on div "407818926" at bounding box center [210, 564] width 216 height 27
copy div "407818926"
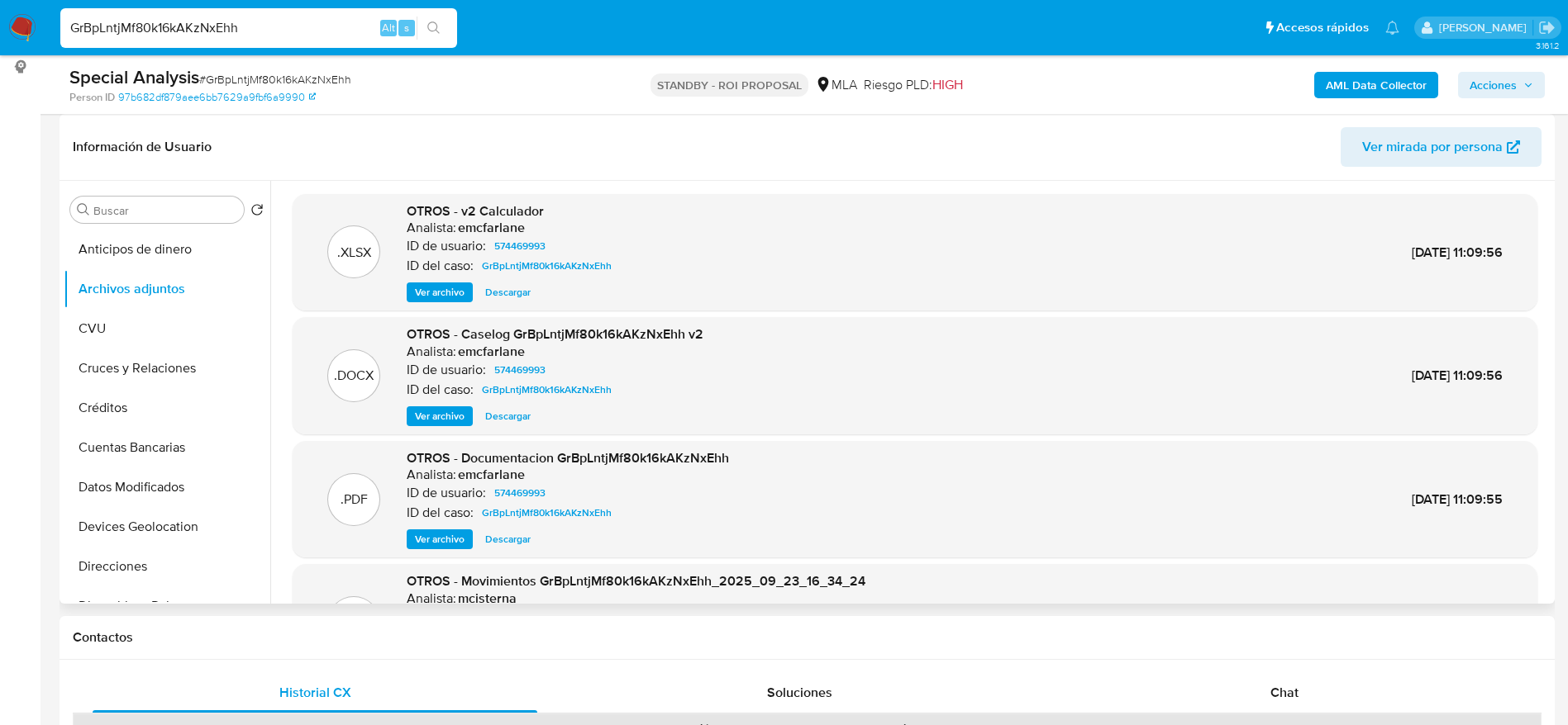
scroll to position [124, 0]
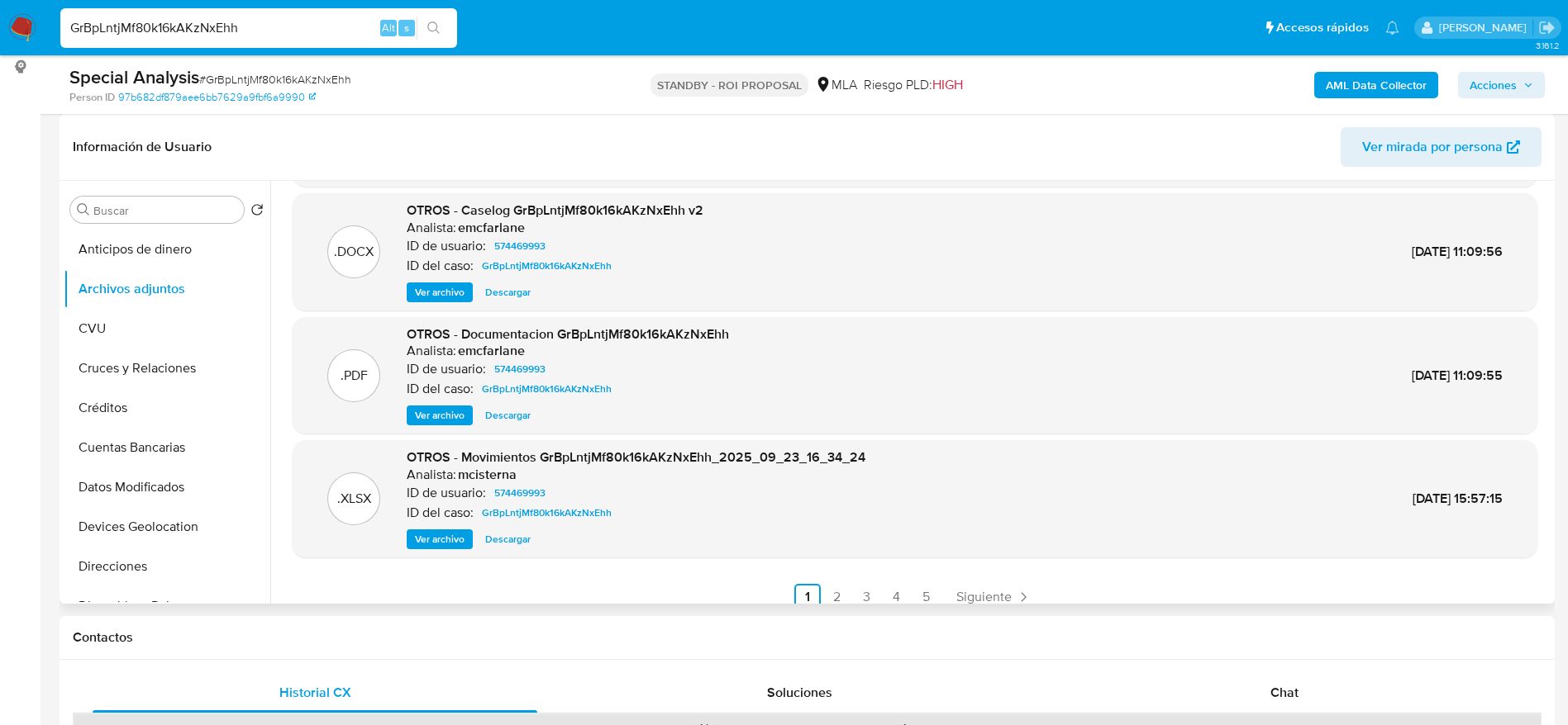
click at [510, 291] on span "Descargar" at bounding box center [508, 292] width 46 height 17
click at [275, 31] on input "GrBpLntjMf80k16kAKzNxEhh" at bounding box center [258, 28] width 396 height 22
click at [275, 30] on input "GrBpLntjMf80k16kAKzNxEhh" at bounding box center [258, 28] width 396 height 22
paste input "XqOlgpKFNYlF78IZR4EuSE38"
type input "XqOlgpKFNYlF78IZR4EuSE38"
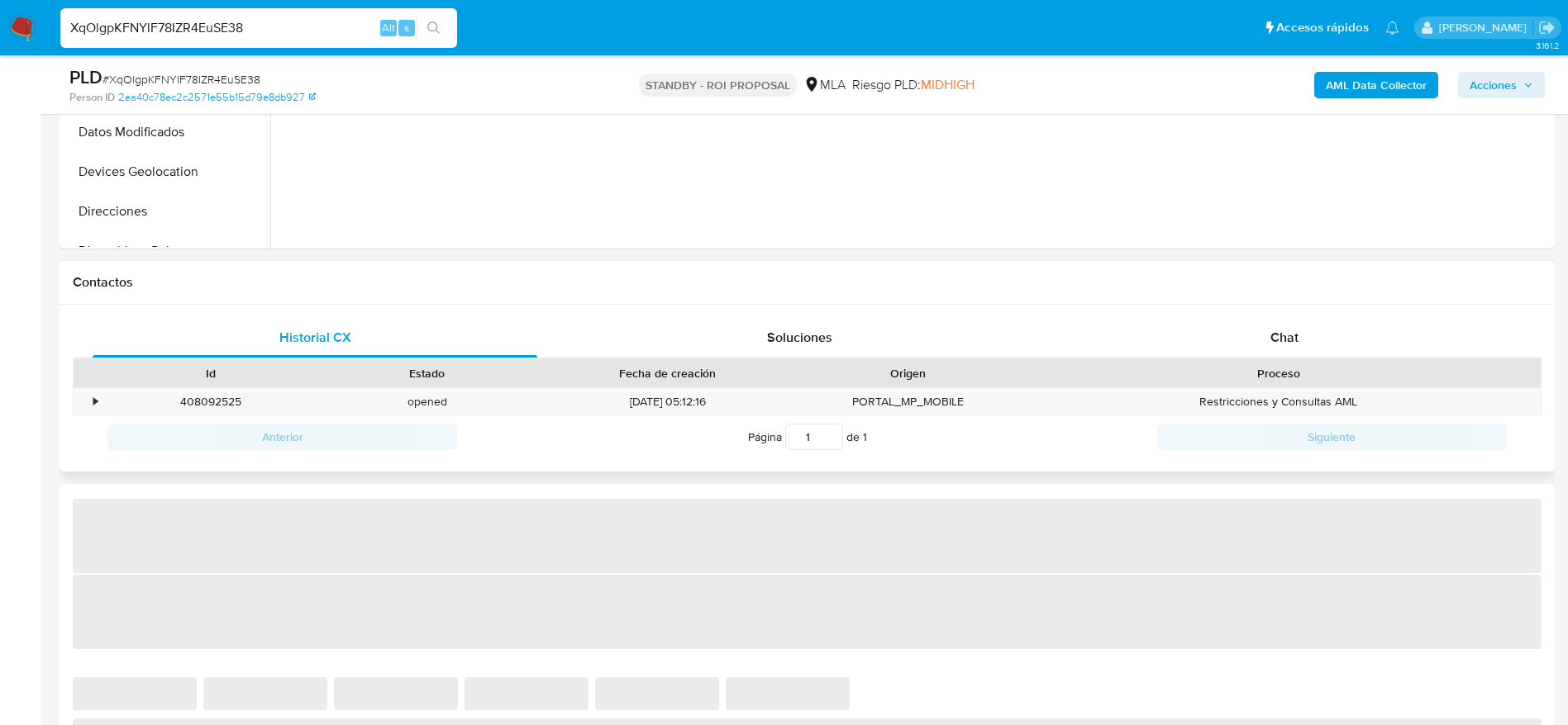
scroll to position [619, 0]
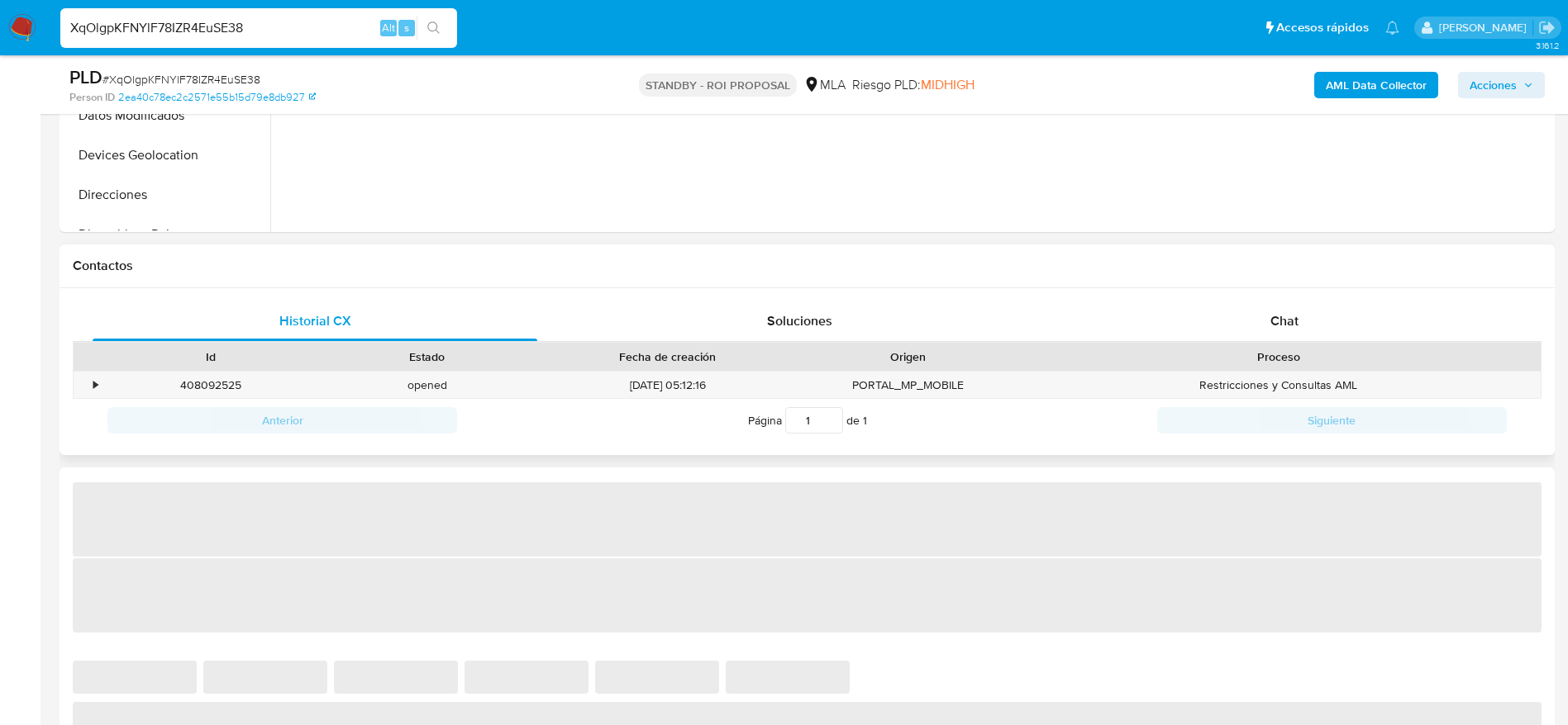
select select "10"
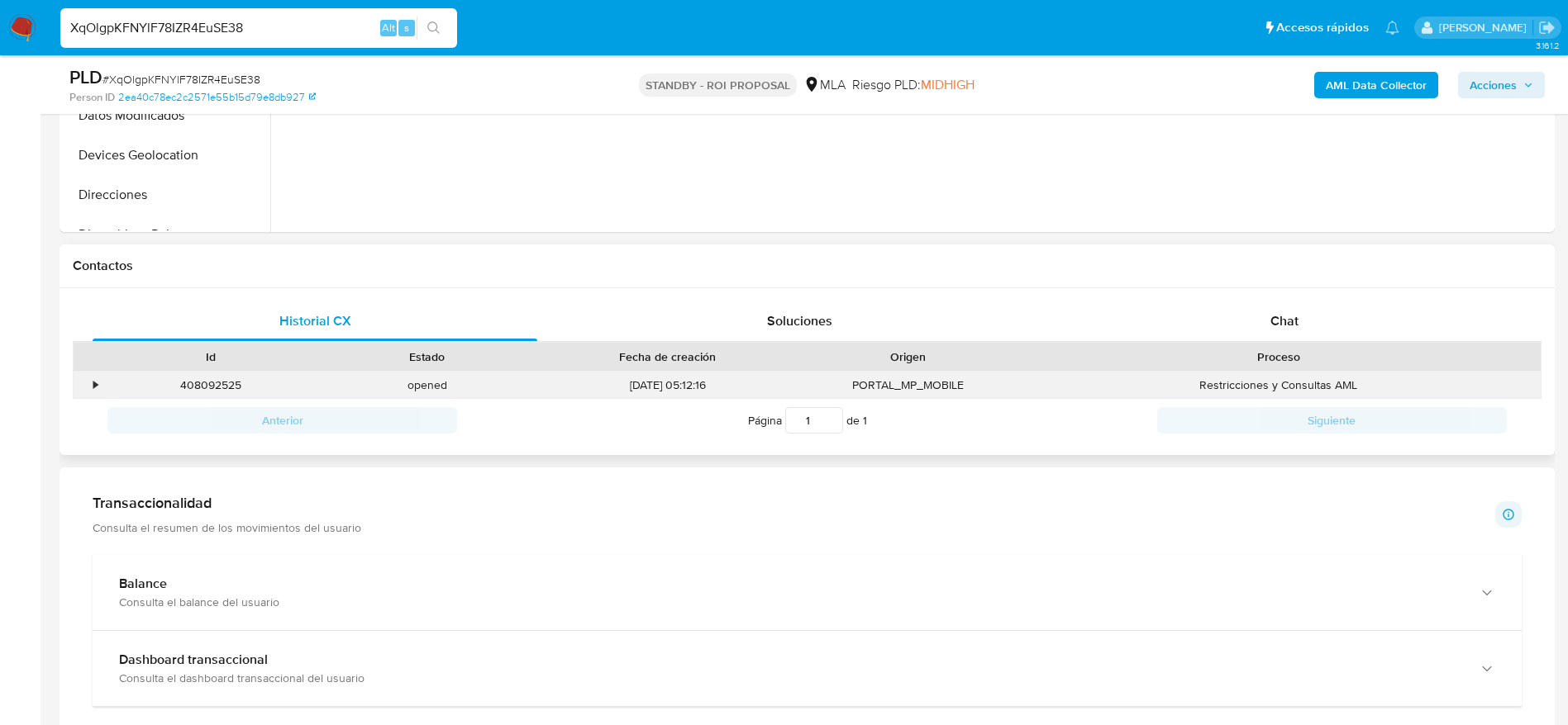
click at [214, 390] on div "408092525" at bounding box center [210, 385] width 216 height 27
copy div "408092525"
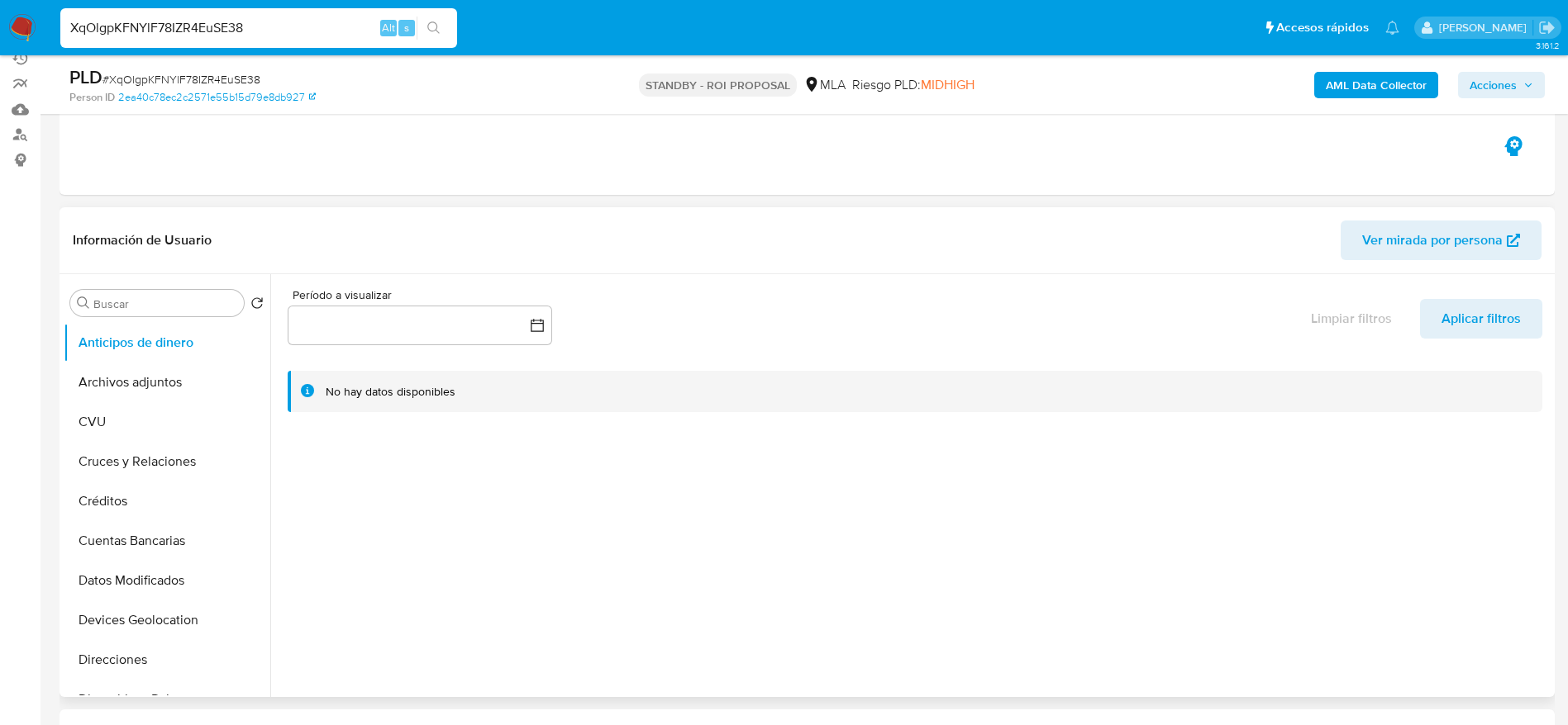
scroll to position [0, 0]
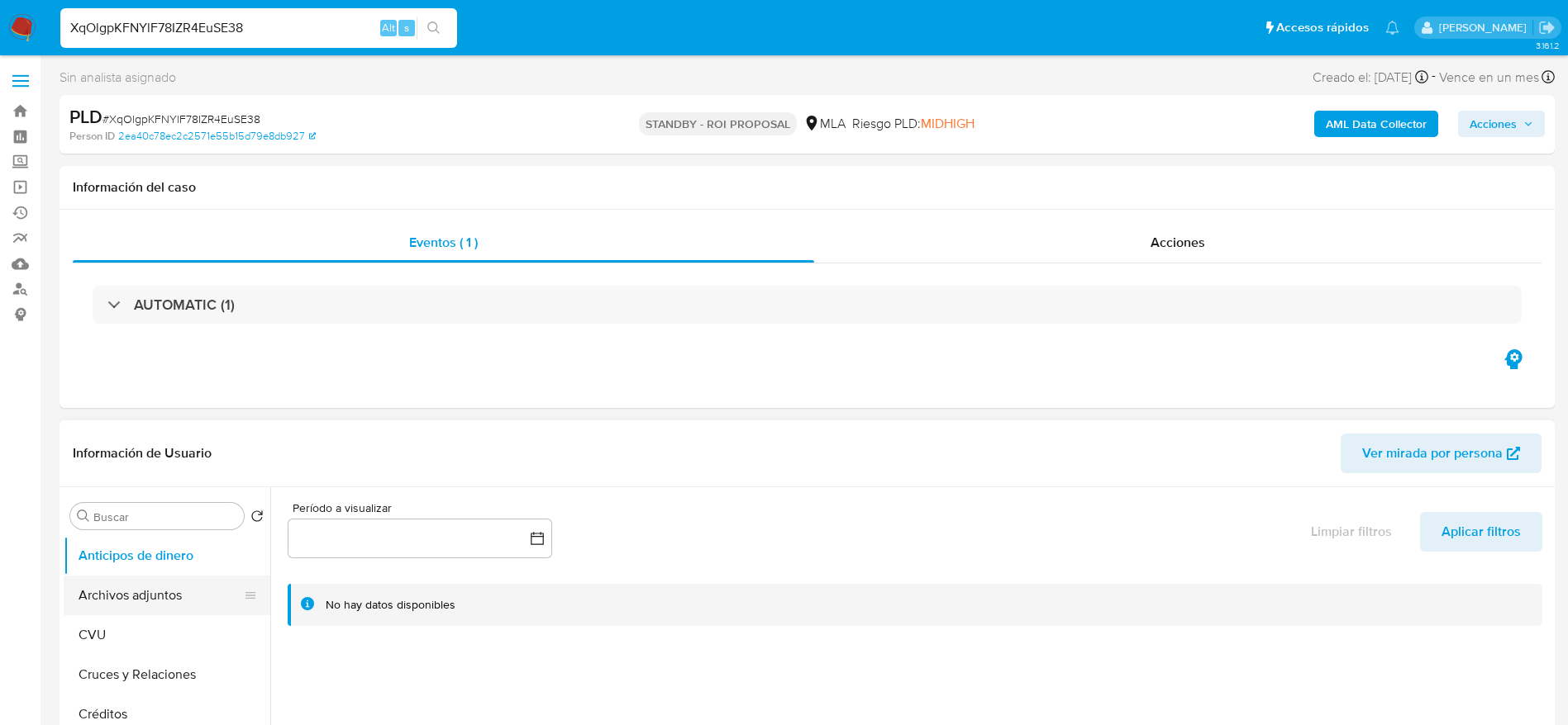
click at [156, 599] on button "Archivos adjuntos" at bounding box center [160, 595] width 193 height 39
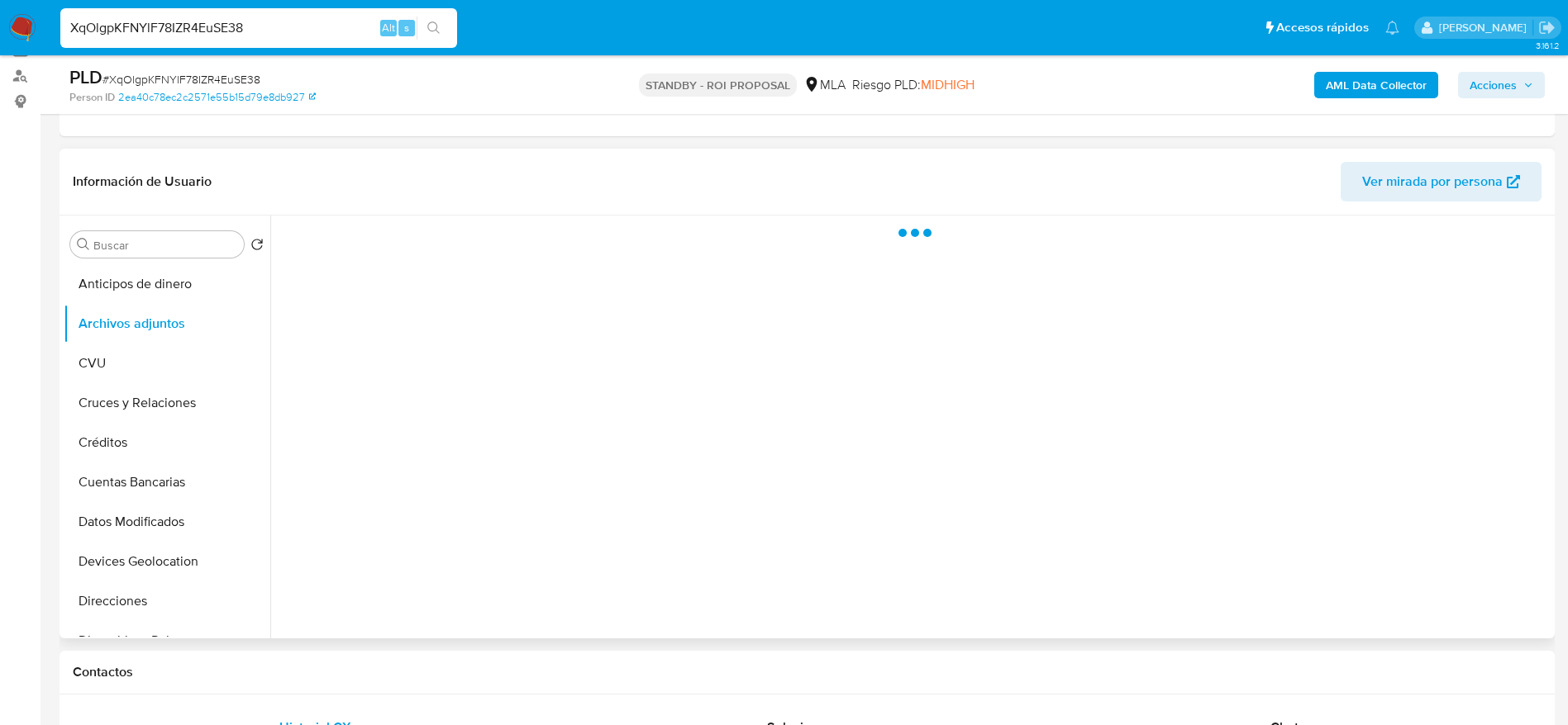
scroll to position [247, 0]
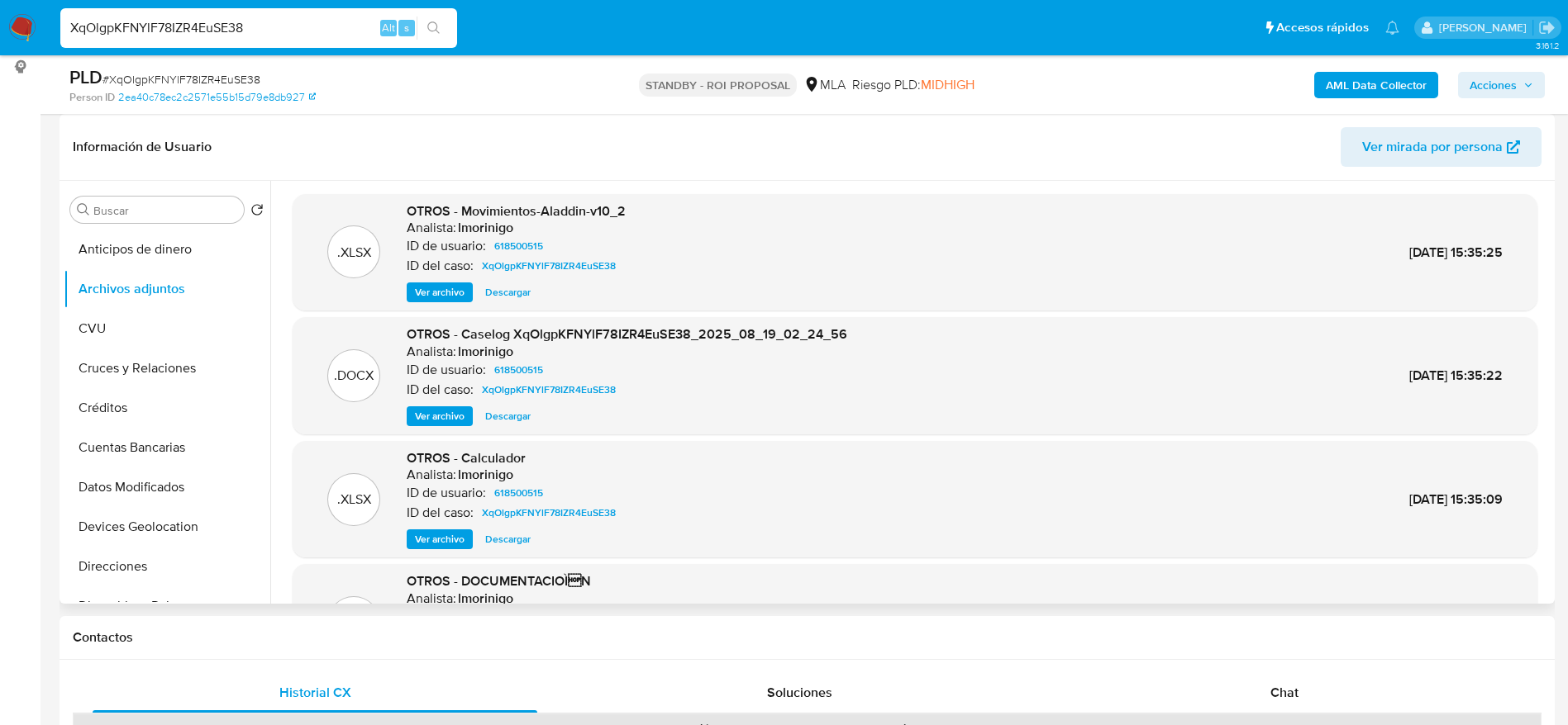
click at [515, 289] on span "Descargar" at bounding box center [508, 292] width 46 height 17
click at [520, 408] on span "Descargar" at bounding box center [508, 416] width 46 height 17
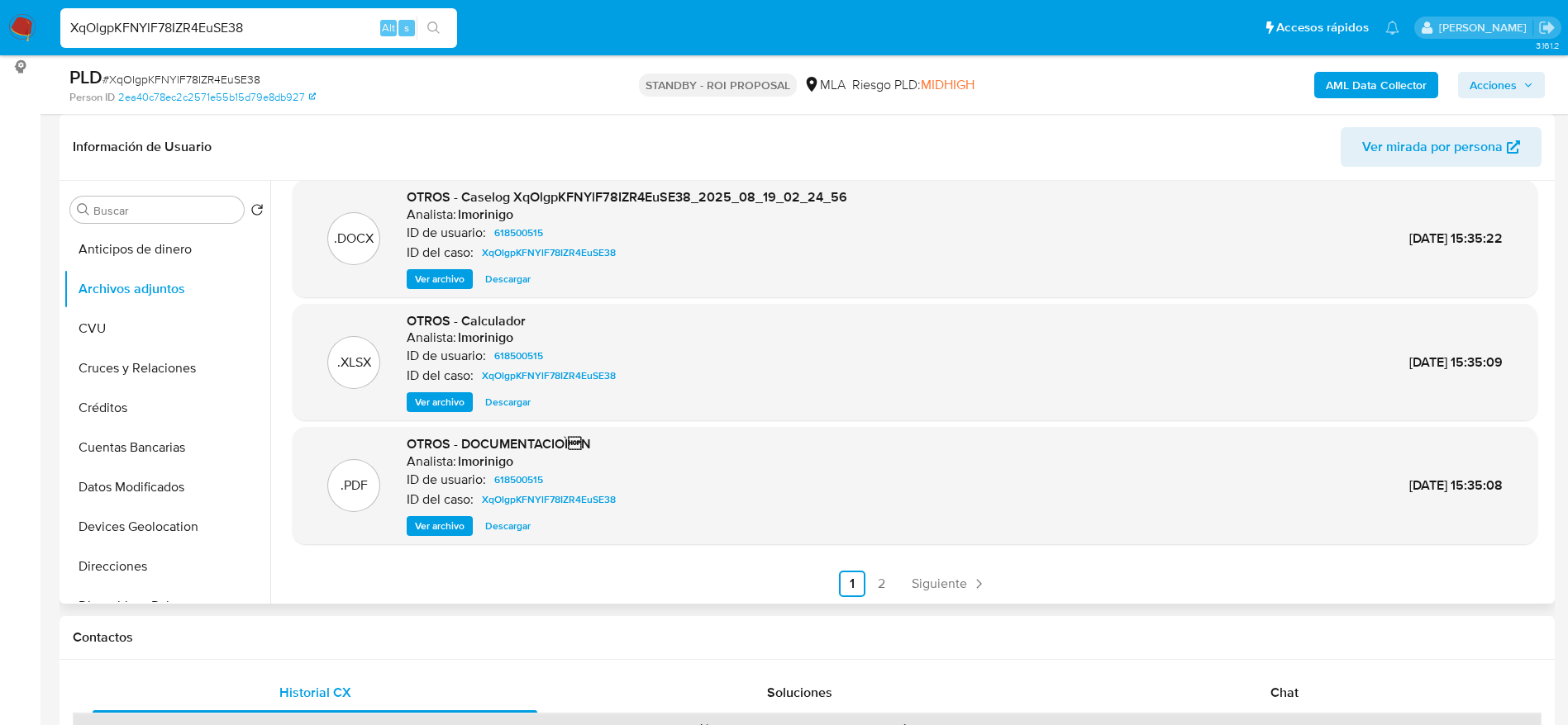
scroll to position [139, 0]
click at [513, 401] on span "Descargar" at bounding box center [508, 401] width 46 height 17
